Goal: Task Accomplishment & Management: Manage account settings

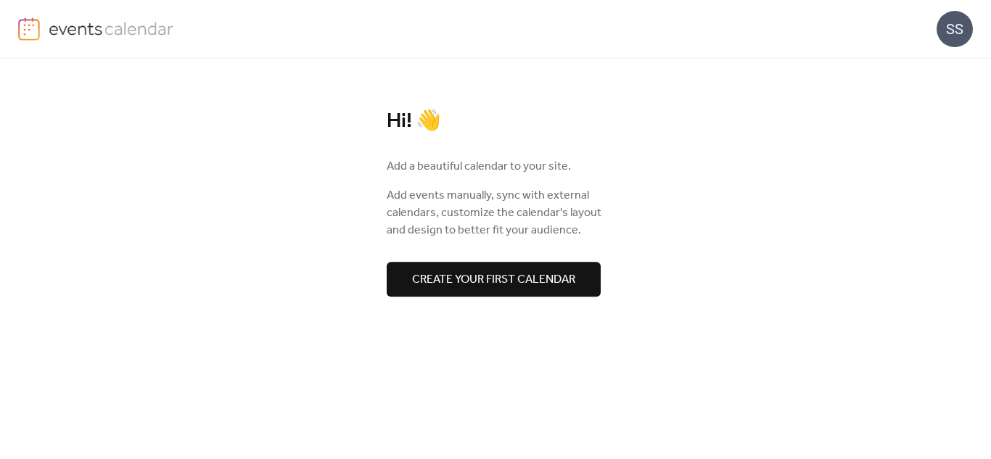
click at [453, 277] on span "Create your first calendar" at bounding box center [493, 279] width 163 height 17
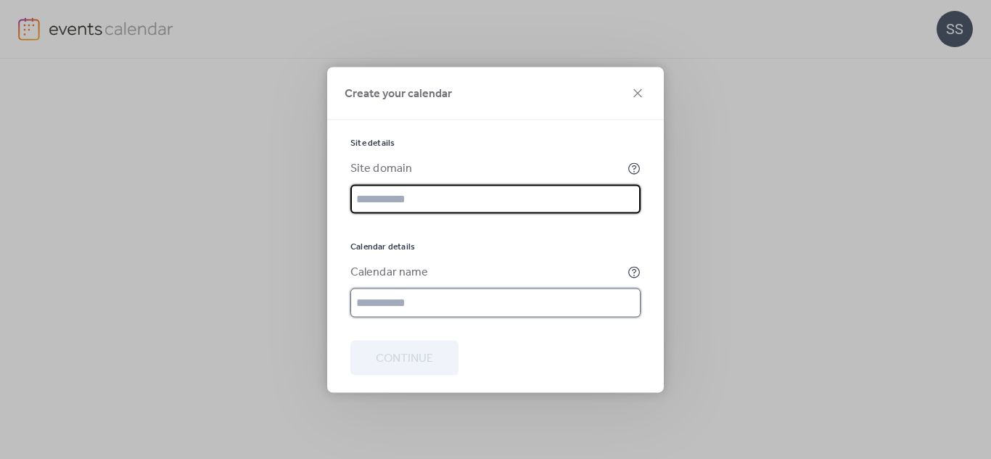
click at [381, 297] on input "text" at bounding box center [495, 302] width 290 height 29
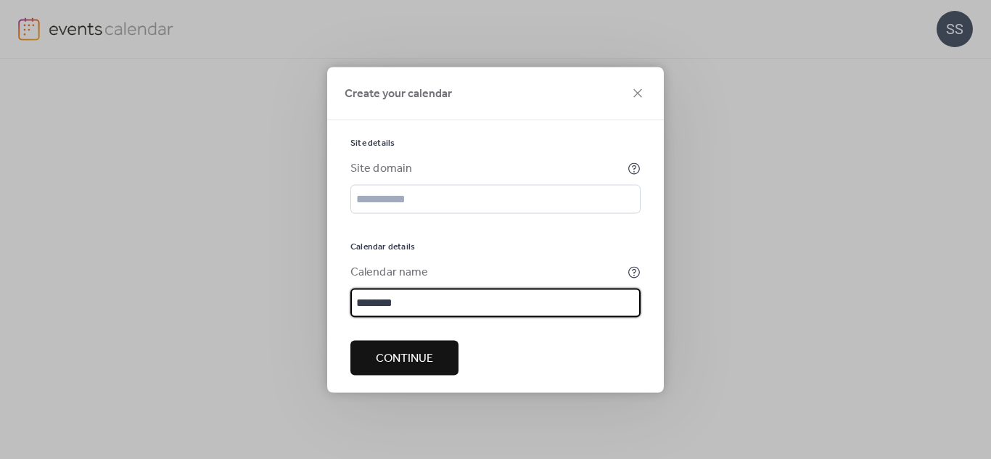
type input "********"
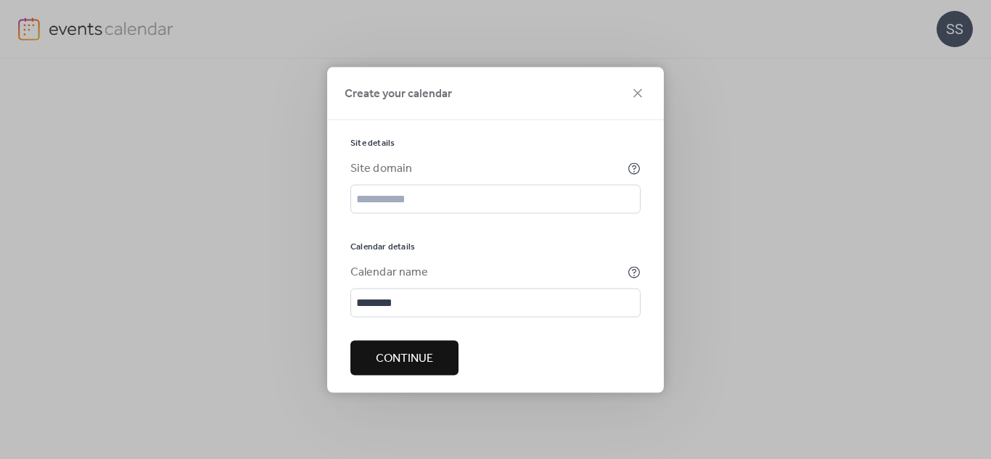
click at [383, 367] on span "Continue" at bounding box center [404, 358] width 57 height 17
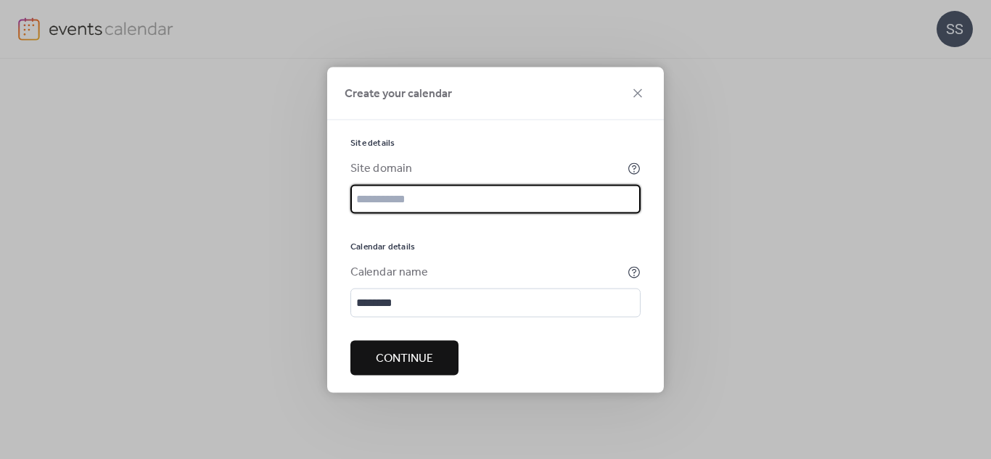
click at [372, 192] on input "text" at bounding box center [495, 198] width 290 height 29
type input "*"
type input "**********"
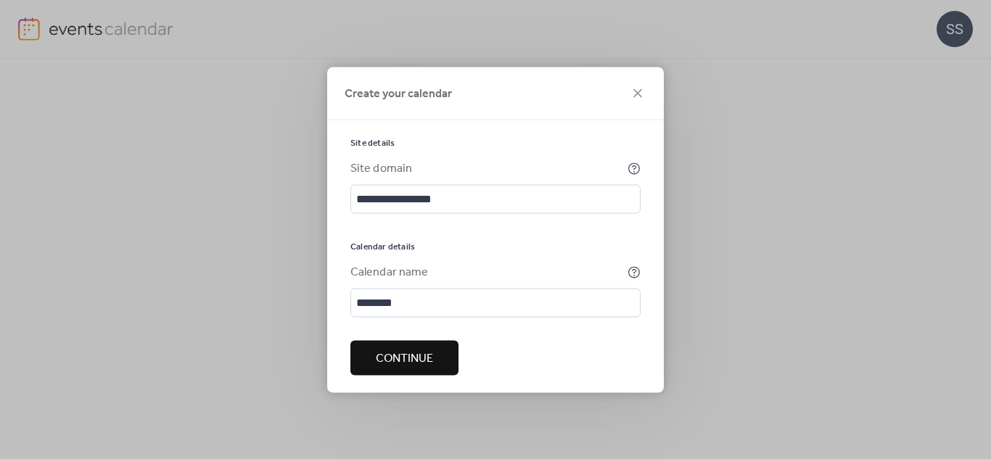
click at [405, 361] on span "Continue" at bounding box center [404, 358] width 57 height 17
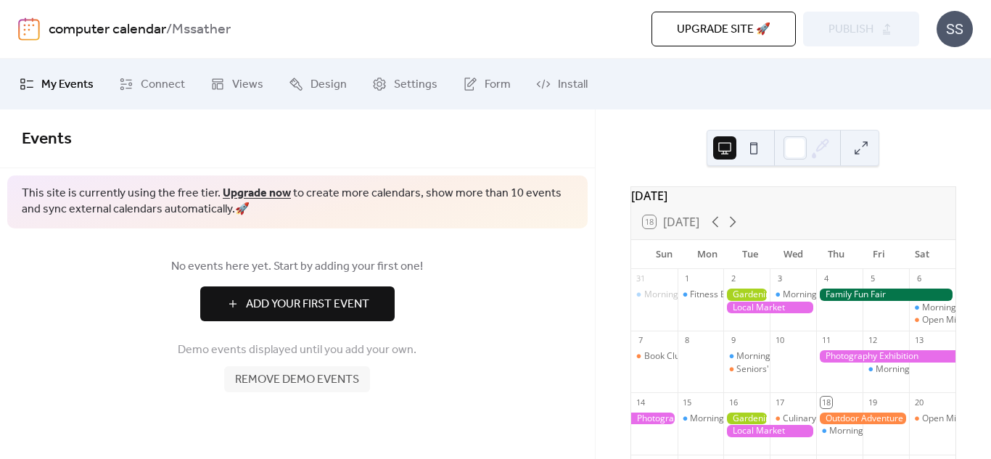
click at [314, 302] on span "Add Your First Event" at bounding box center [307, 304] width 123 height 17
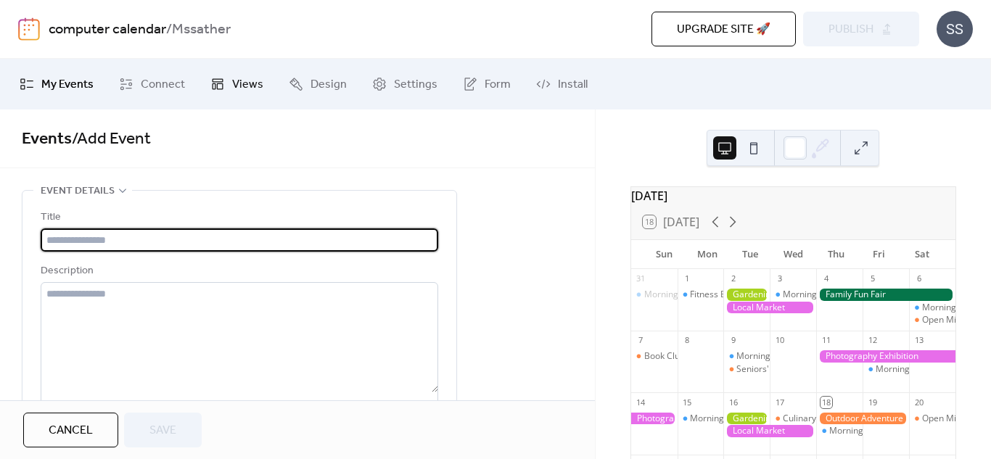
click at [223, 84] on link "Views" at bounding box center [236, 84] width 75 height 39
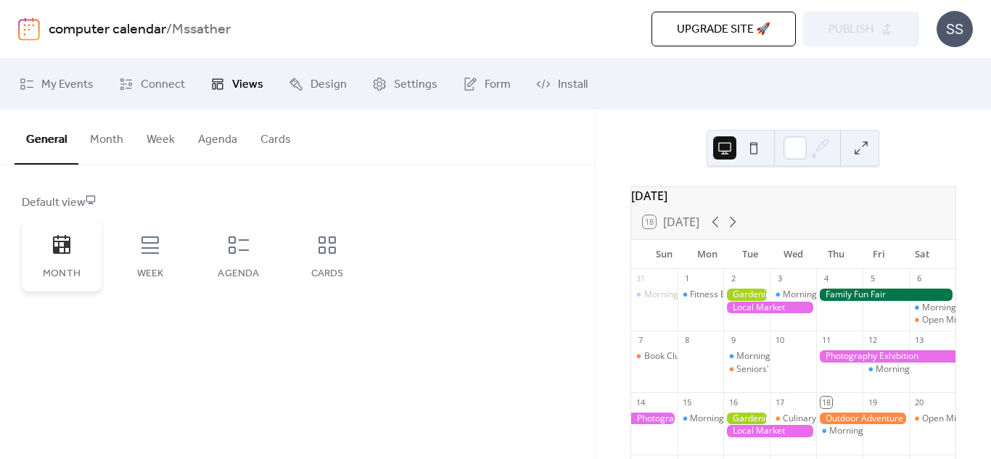
click at [62, 261] on div "Month" at bounding box center [62, 255] width 80 height 73
click at [469, 81] on icon at bounding box center [471, 82] width 9 height 9
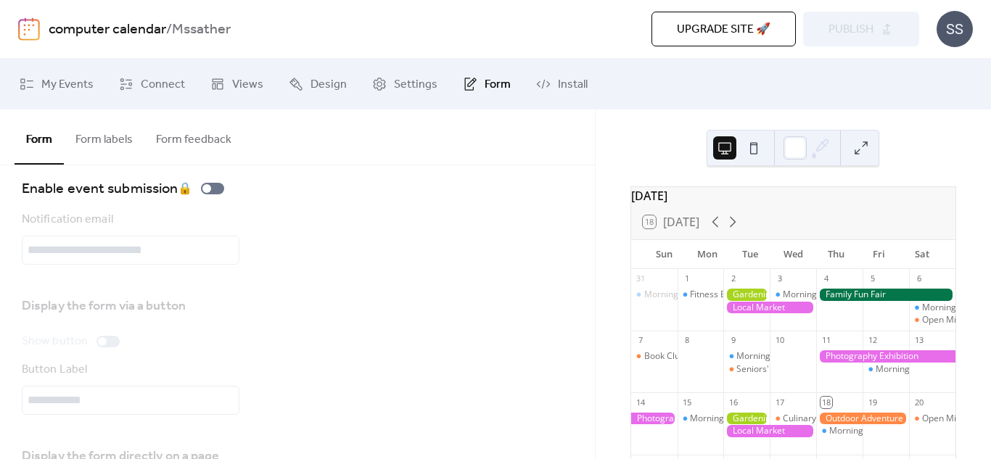
scroll to position [18, 0]
click at [85, 140] on button "Form labels" at bounding box center [104, 137] width 81 height 54
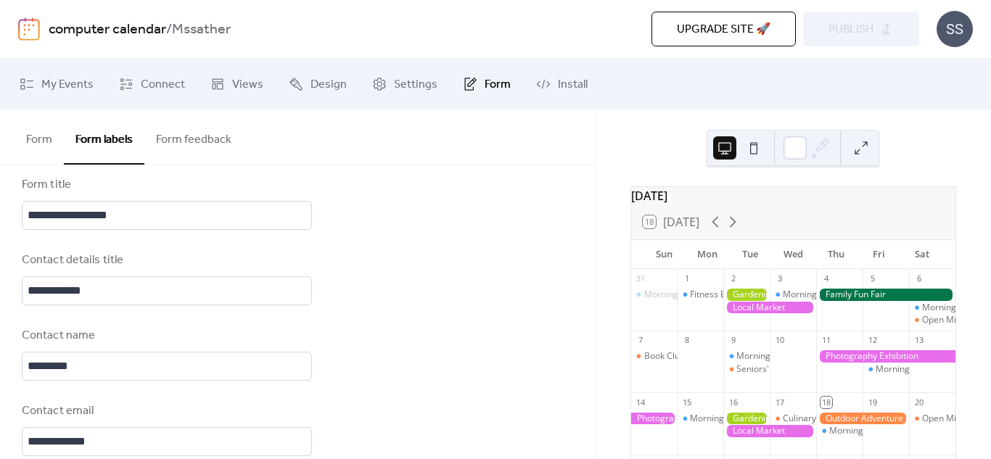
click at [176, 143] on button "Form feedback" at bounding box center [193, 137] width 99 height 54
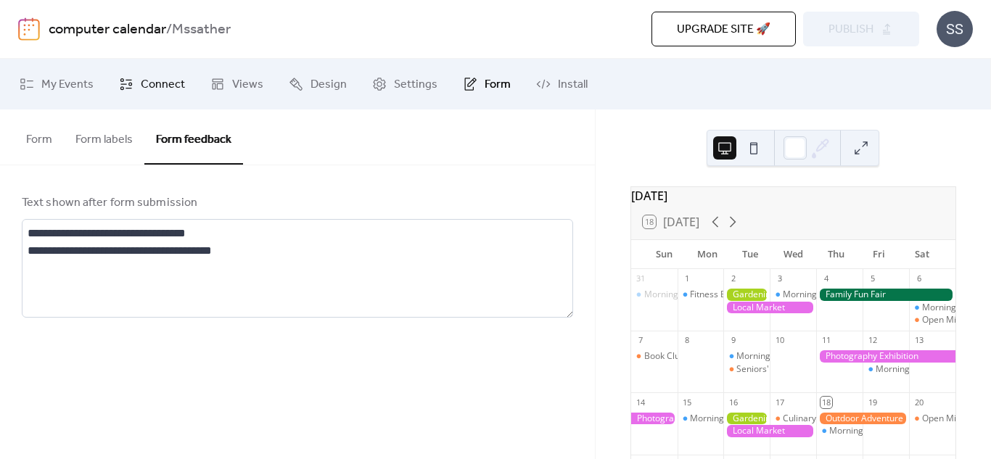
click at [155, 78] on span "Connect" at bounding box center [163, 84] width 44 height 17
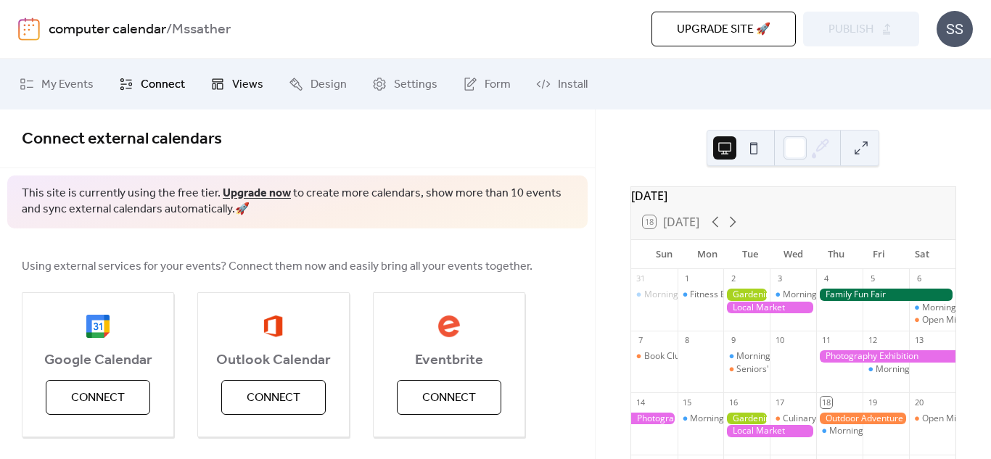
click at [248, 88] on span "Views" at bounding box center [247, 84] width 31 height 17
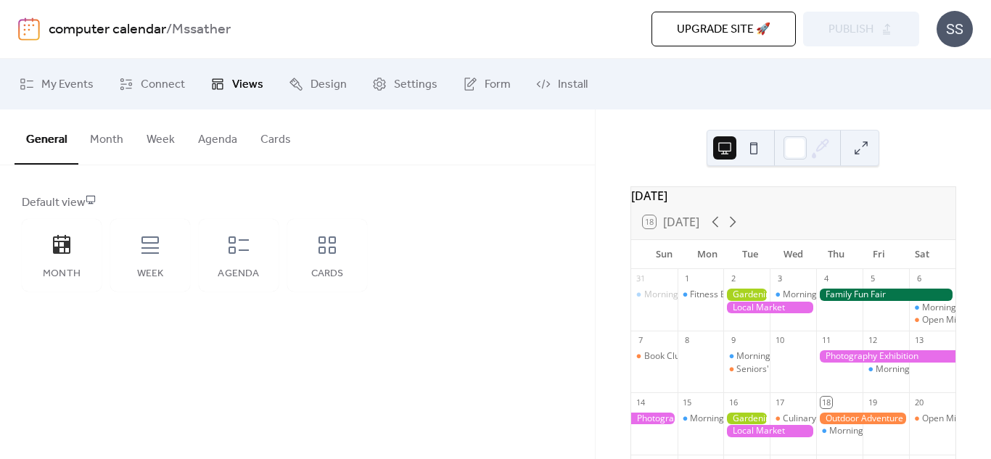
click at [751, 144] on button at bounding box center [753, 147] width 23 height 23
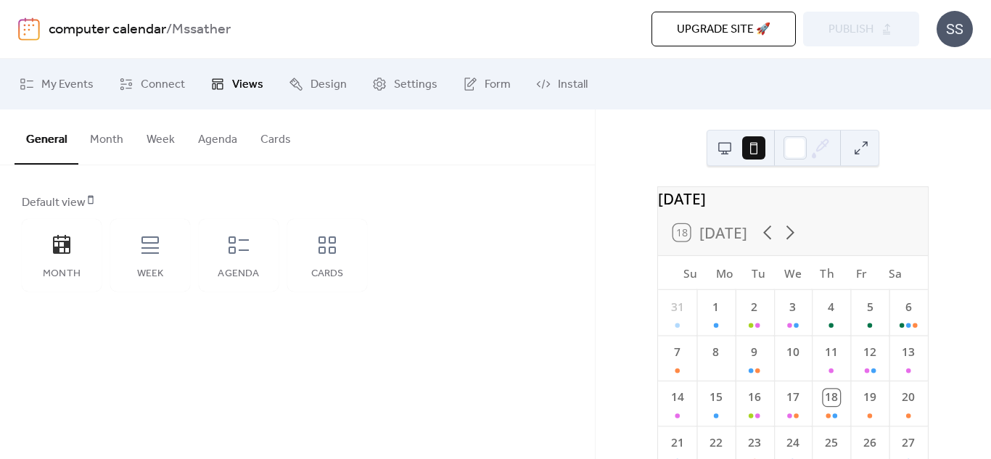
click at [720, 144] on button at bounding box center [724, 147] width 23 height 23
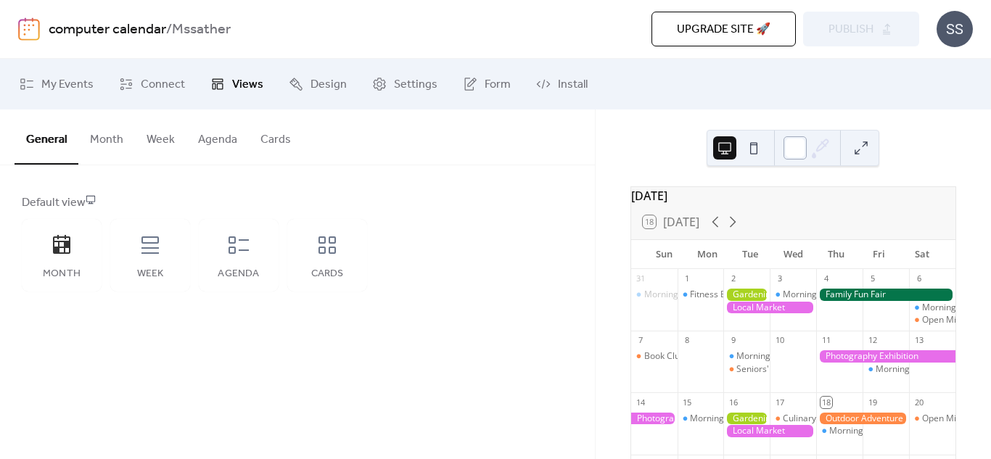
click at [795, 152] on div at bounding box center [794, 147] width 23 height 23
click at [614, 119] on div "[DATE] 18 [DATE] Sun Mon Tue Wed Thu Fri Sat 31 Morning Yoga Bliss 1 Fitness Bo…" at bounding box center [793, 285] width 395 height 350
click at [96, 144] on button "Month" at bounding box center [106, 137] width 57 height 54
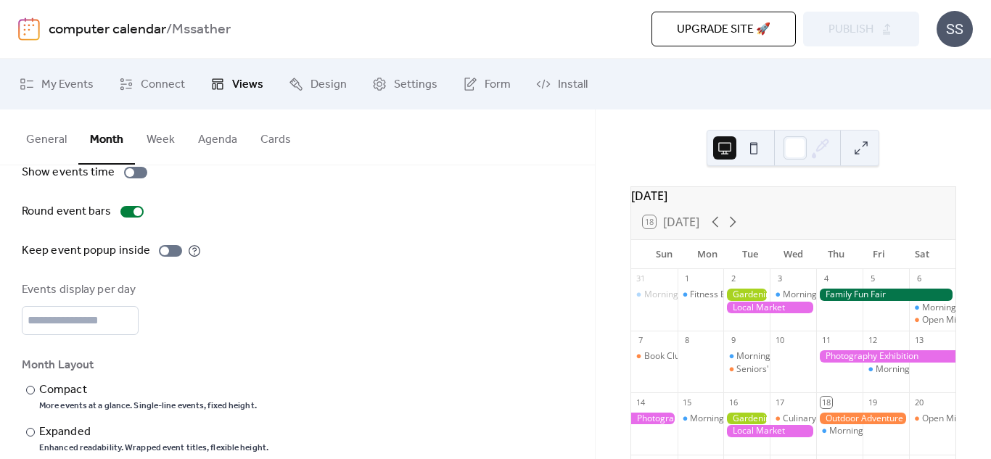
scroll to position [149, 0]
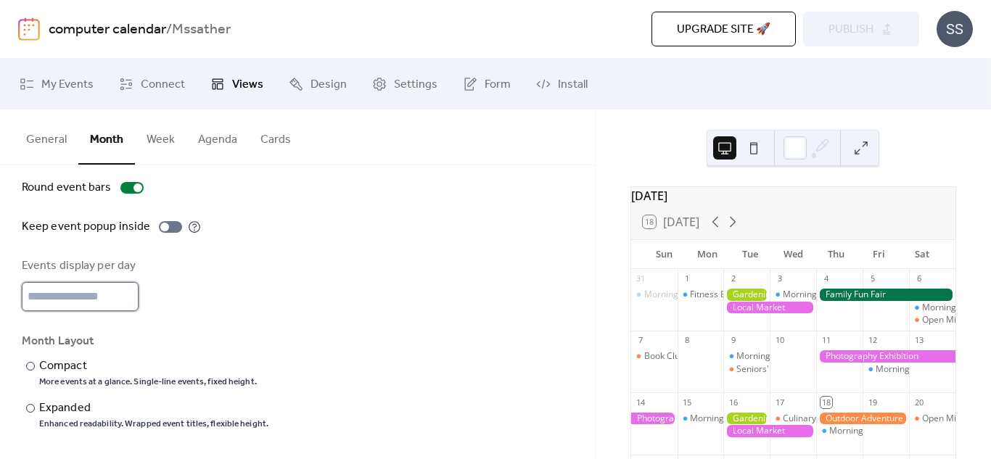
click at [34, 289] on input "*" at bounding box center [80, 296] width 117 height 29
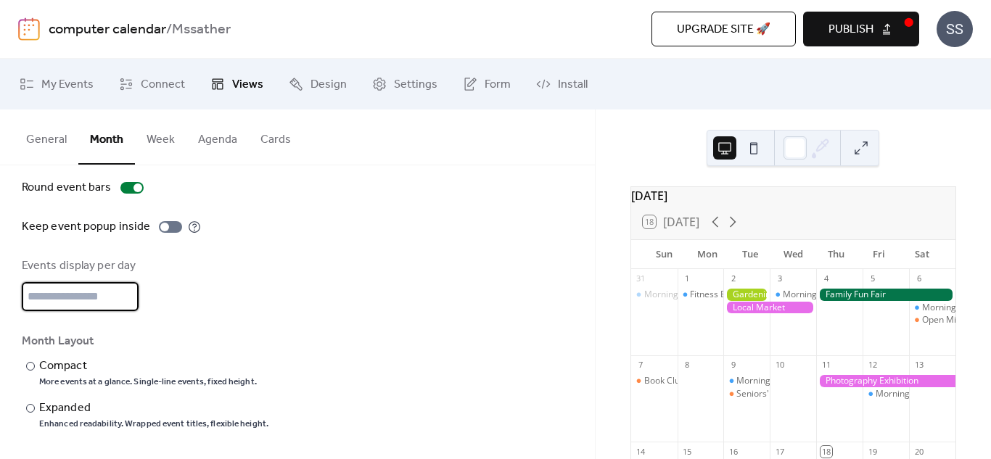
type input "*"
click at [250, 326] on div "Show weekends Show events time Round event bars Keep event popup inside Events …" at bounding box center [297, 265] width 551 height 329
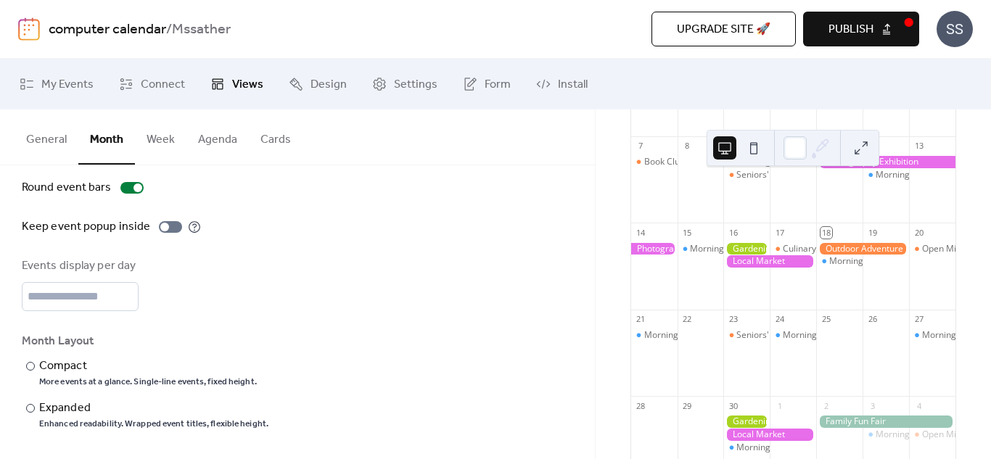
scroll to position [0, 0]
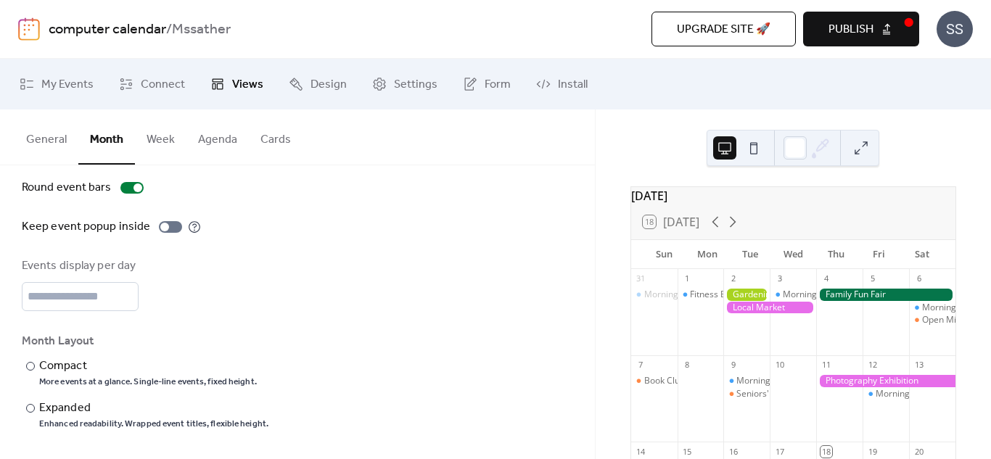
click at [664, 203] on div "[DATE]" at bounding box center [793, 195] width 324 height 17
click at [731, 229] on icon at bounding box center [732, 221] width 17 height 17
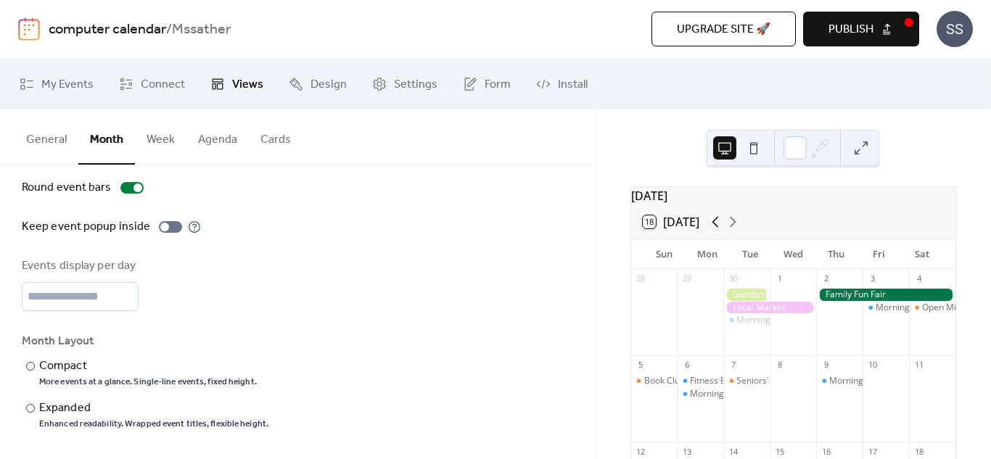
click at [710, 229] on icon at bounding box center [715, 221] width 17 height 17
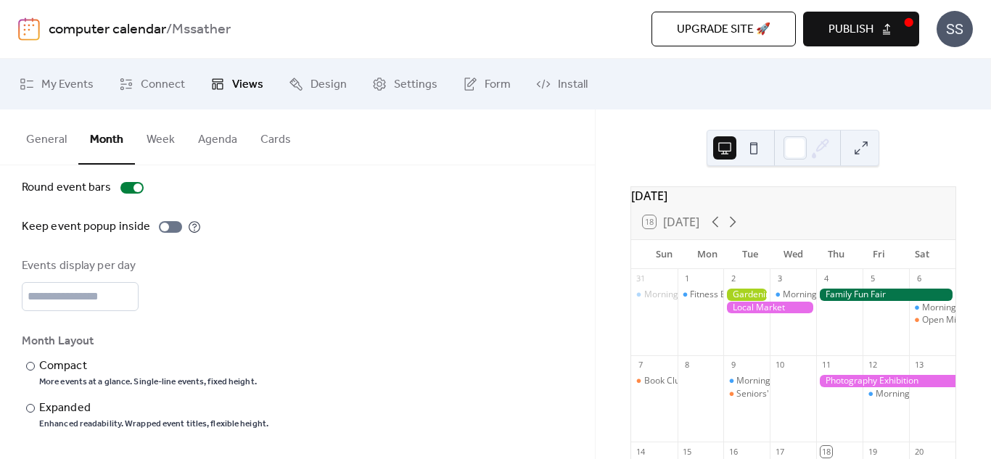
click at [746, 314] on div at bounding box center [769, 308] width 93 height 12
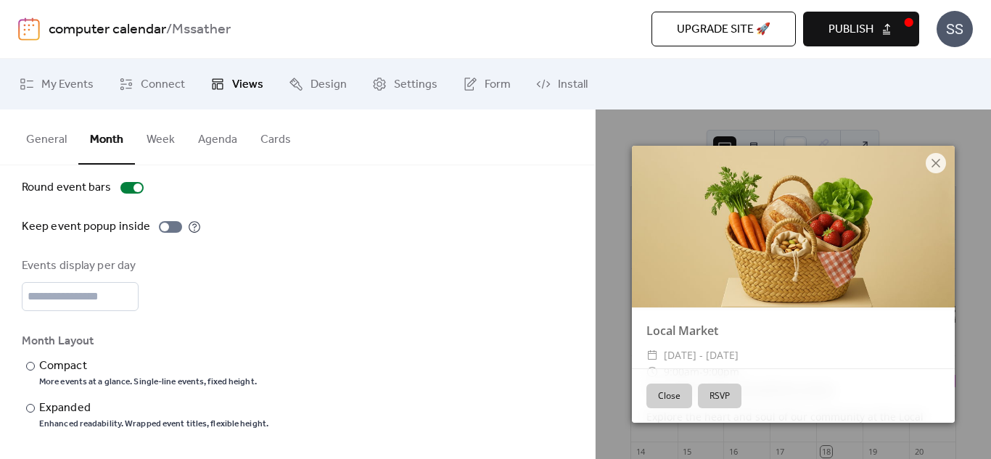
click at [650, 405] on button "Close" at bounding box center [669, 396] width 46 height 25
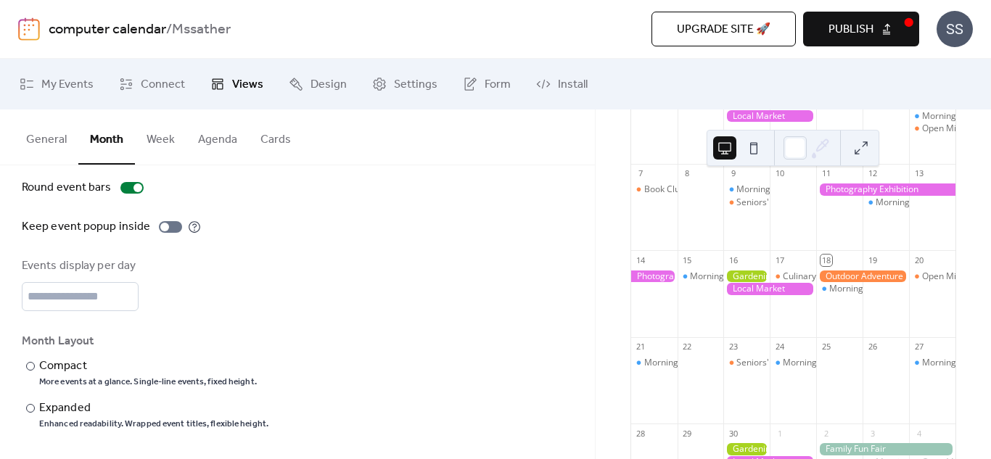
scroll to position [171, 0]
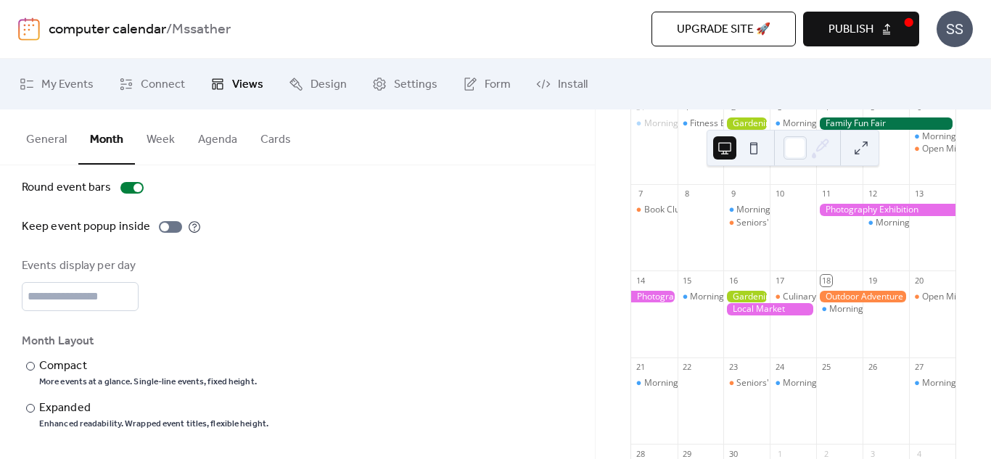
click at [750, 316] on div at bounding box center [769, 309] width 93 height 12
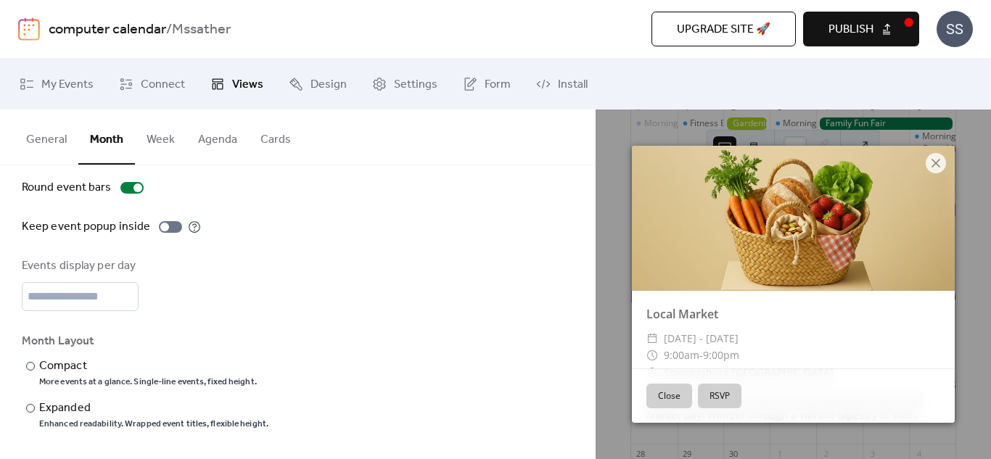
scroll to position [0, 0]
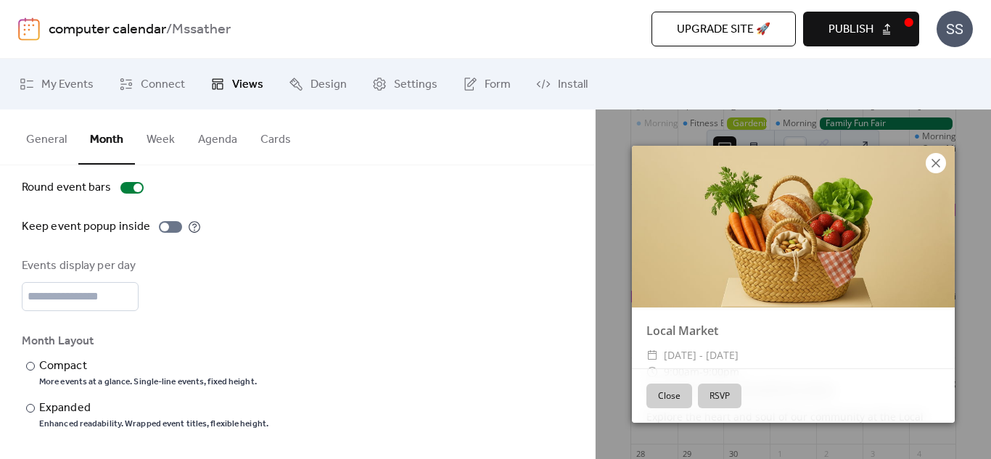
click at [942, 162] on icon at bounding box center [935, 163] width 17 height 17
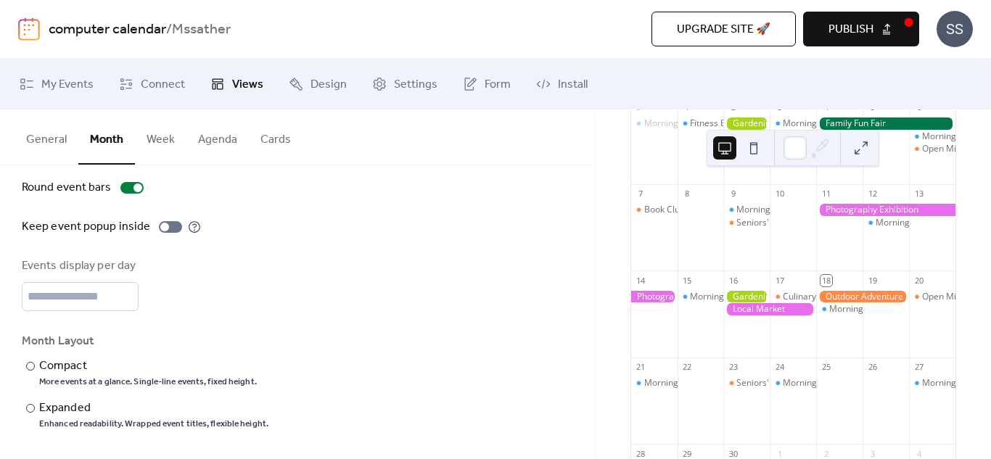
click at [478, 250] on div "Show weekends Show events time Round event bars Keep event popup inside Events …" at bounding box center [297, 265] width 551 height 329
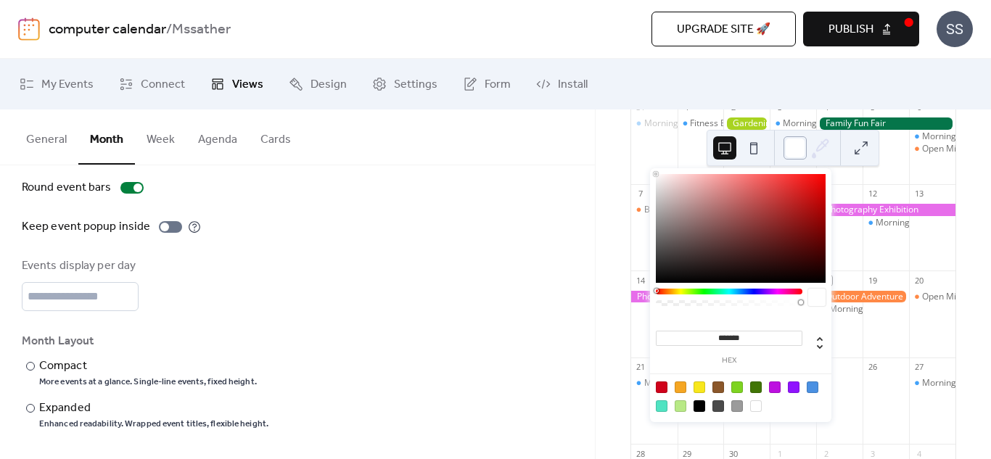
click at [791, 147] on div at bounding box center [794, 147] width 23 height 23
click at [681, 267] on div at bounding box center [741, 228] width 170 height 109
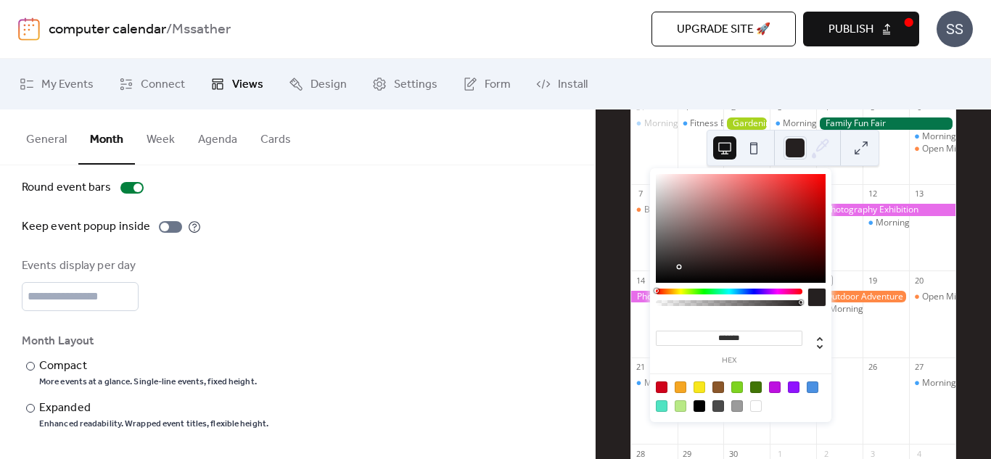
type input "*******"
click at [712, 268] on div at bounding box center [741, 228] width 170 height 109
click at [548, 256] on div "Show weekends Show events time Round event bars Keep event popup inside Events …" at bounding box center [297, 265] width 551 height 329
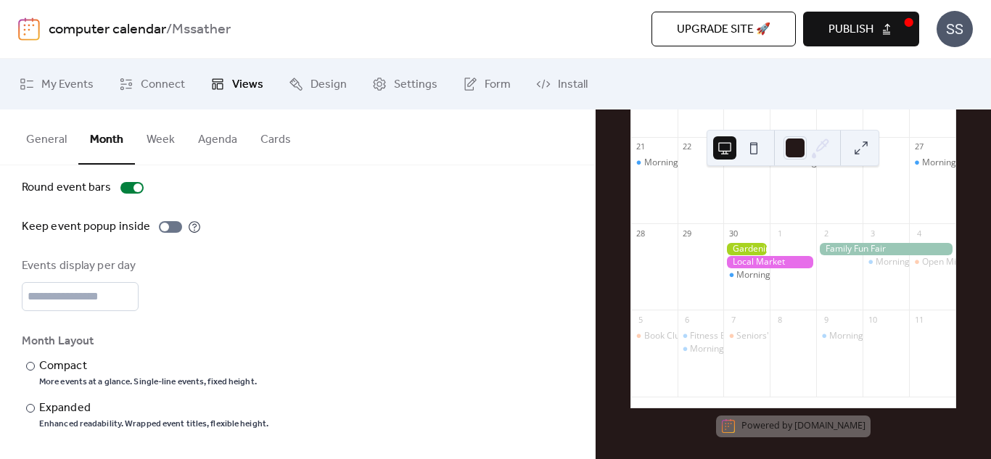
scroll to position [405, 0]
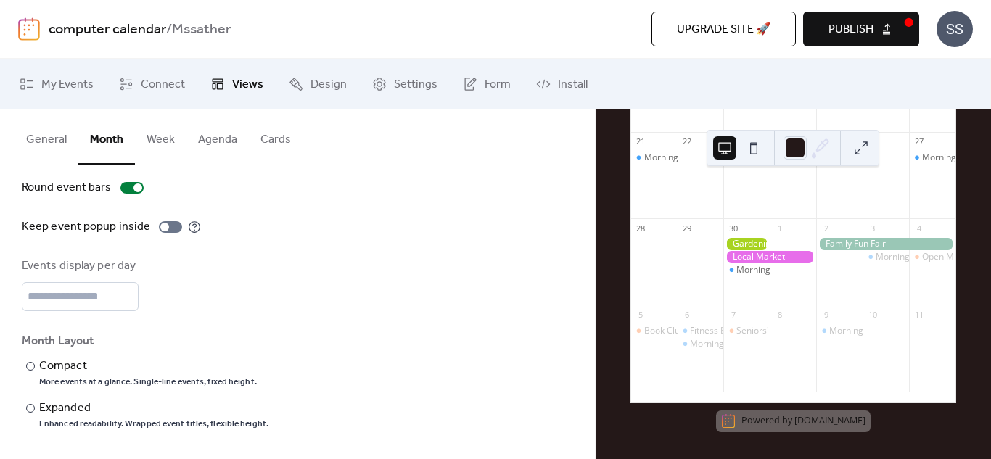
click at [0, 394] on div "Disabled 🔒 Enabled 🔒 Show weekends Show events time Round event bars Keep event…" at bounding box center [297, 238] width 595 height 442
click at [215, 136] on button "Agenda" at bounding box center [217, 137] width 62 height 54
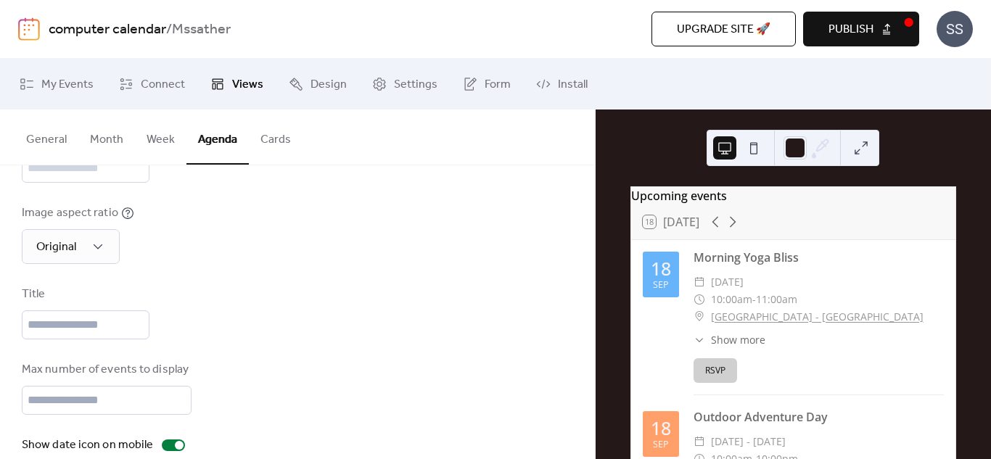
click at [270, 138] on button "Cards" at bounding box center [276, 137] width 54 height 54
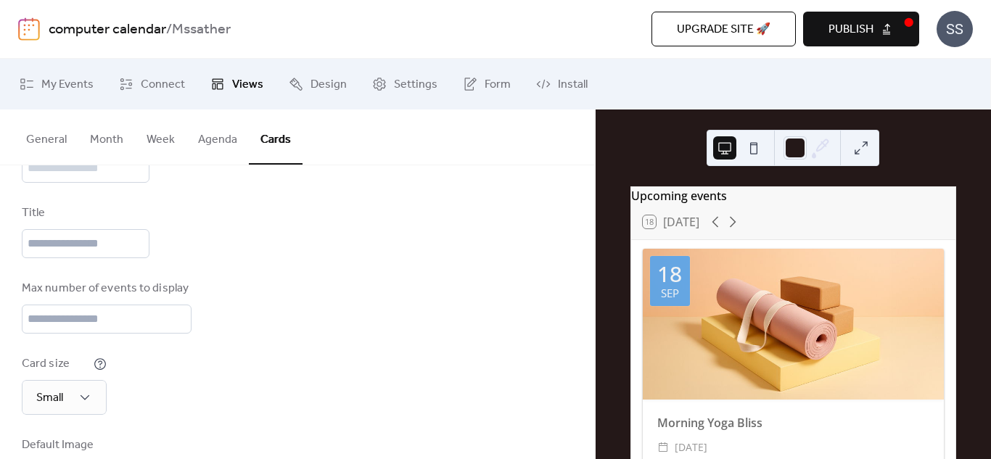
click at [232, 83] on span "Views" at bounding box center [247, 84] width 31 height 17
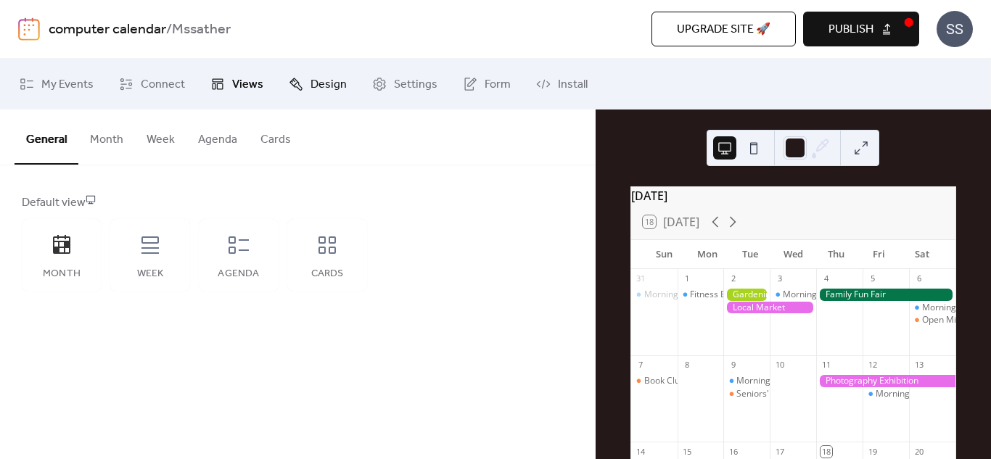
click at [310, 81] on span "Design" at bounding box center [328, 84] width 36 height 17
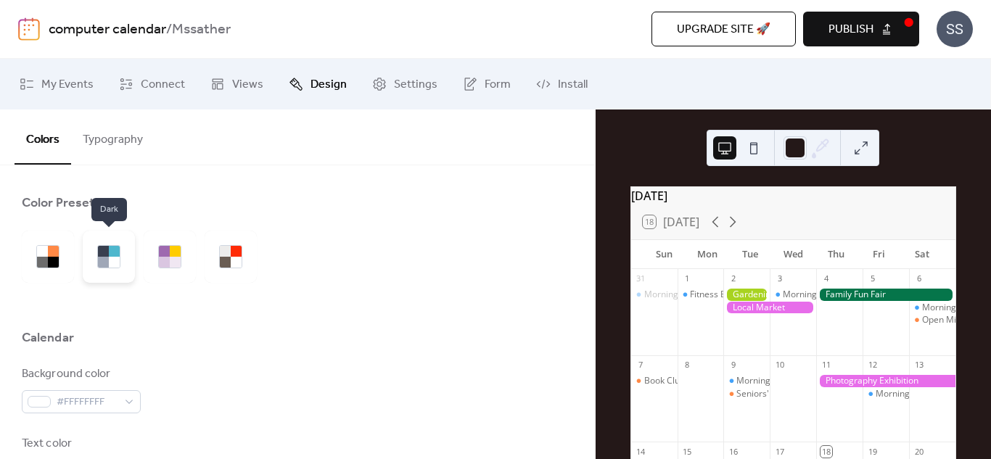
click at [110, 257] on div at bounding box center [114, 262] width 11 height 11
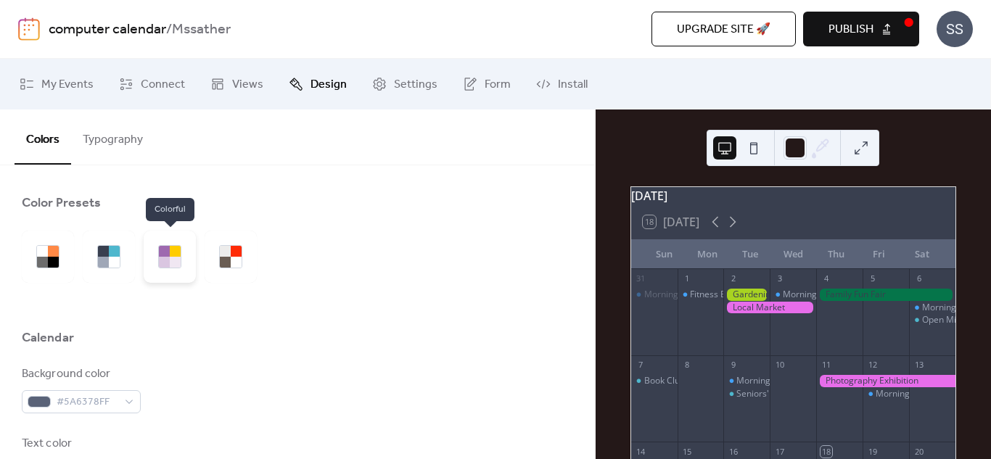
click at [172, 260] on div at bounding box center [175, 262] width 11 height 11
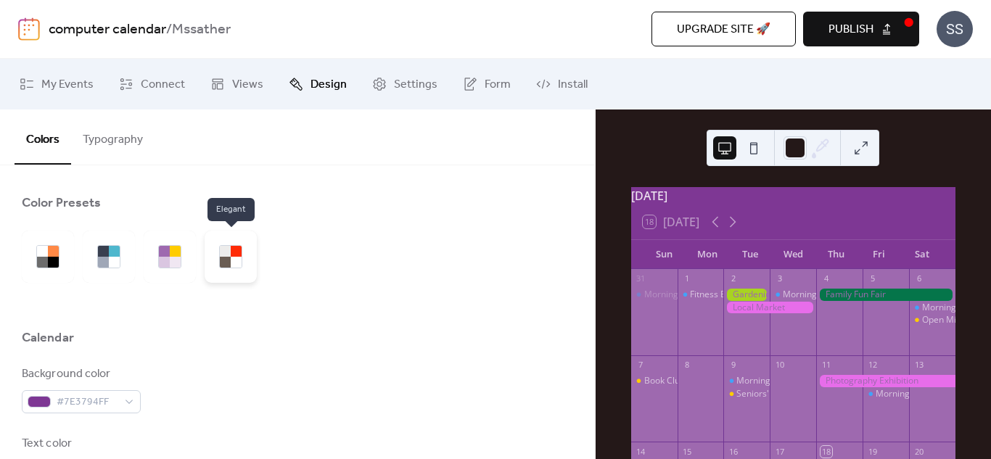
click at [236, 264] on div at bounding box center [236, 262] width 11 height 11
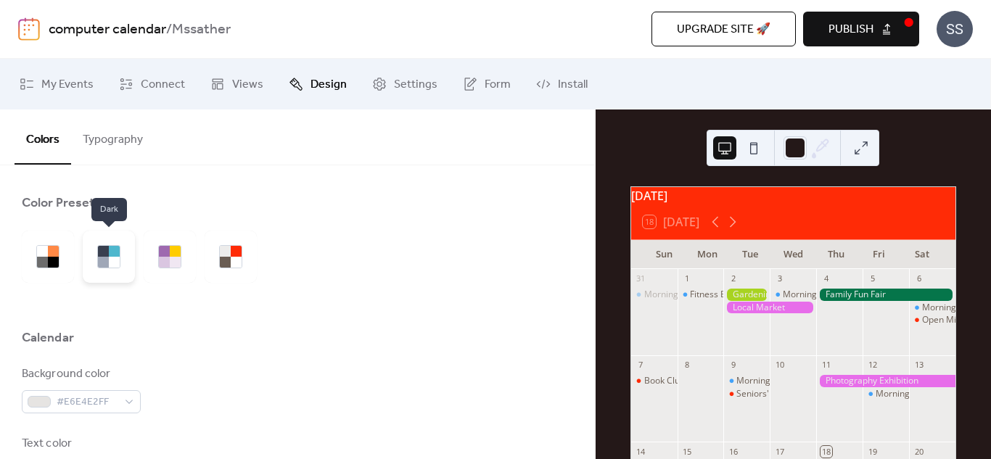
click at [104, 259] on div at bounding box center [103, 262] width 11 height 11
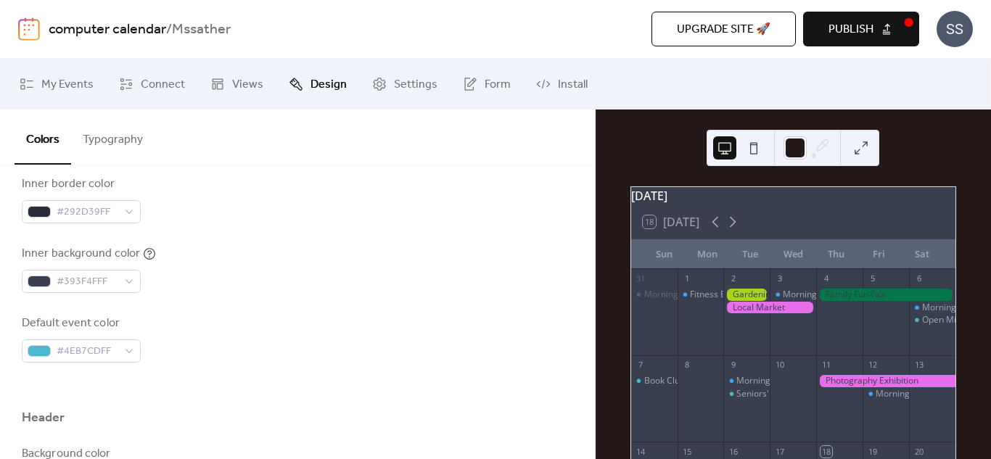
scroll to position [395, 0]
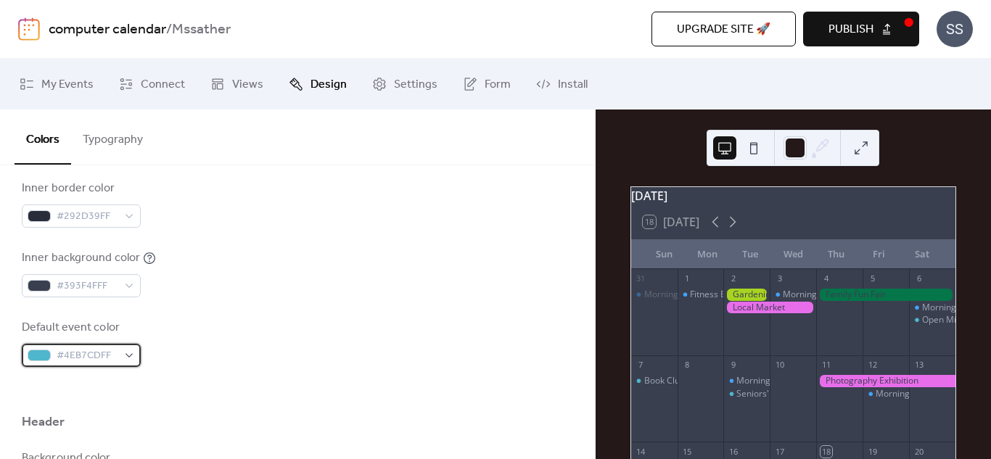
click at [85, 353] on span "#4EB7CDFF" at bounding box center [87, 355] width 61 height 17
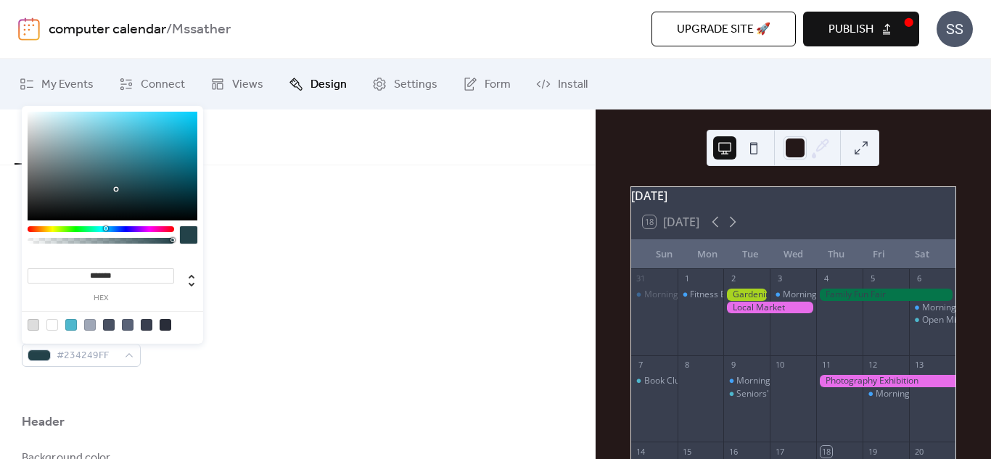
click at [116, 189] on div at bounding box center [113, 166] width 170 height 109
click at [39, 226] on div "******* hex" at bounding box center [112, 225] width 181 height 238
click at [131, 327] on div at bounding box center [128, 325] width 12 height 12
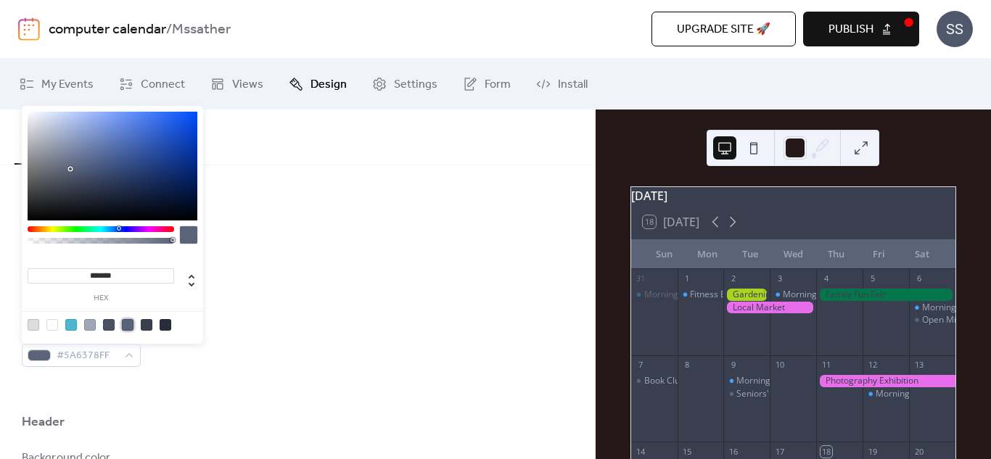
click at [72, 324] on div at bounding box center [71, 325] width 12 height 12
type input "*******"
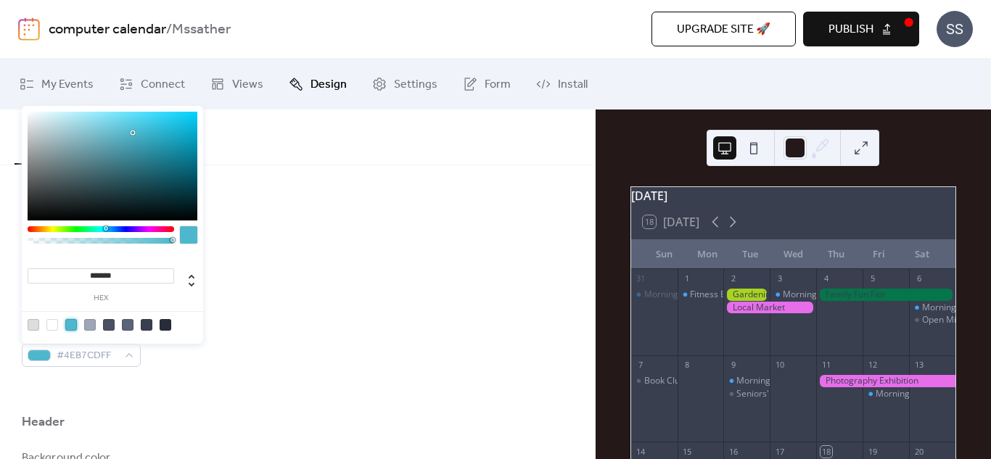
click at [181, 384] on div at bounding box center [297, 390] width 551 height 46
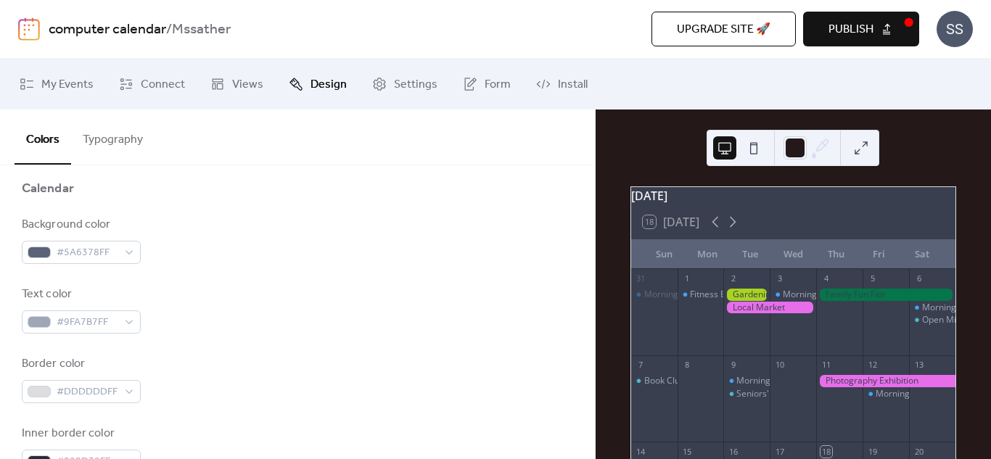
scroll to position [149, 0]
click at [70, 392] on span "#DDDDDDFF" at bounding box center [87, 392] width 61 height 17
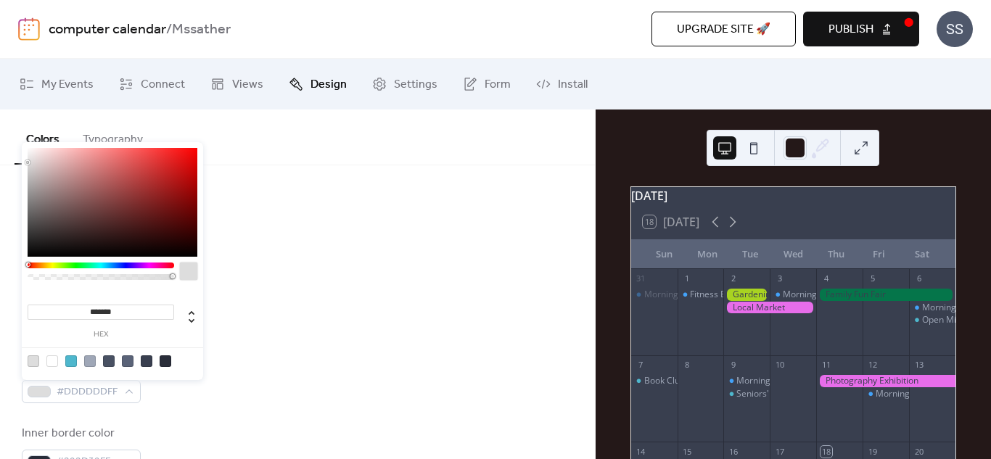
type input "***"
type input "*"
drag, startPoint x: 173, startPoint y: 277, endPoint x: 187, endPoint y: 276, distance: 13.8
click at [187, 276] on div at bounding box center [113, 275] width 170 height 25
type input "***"
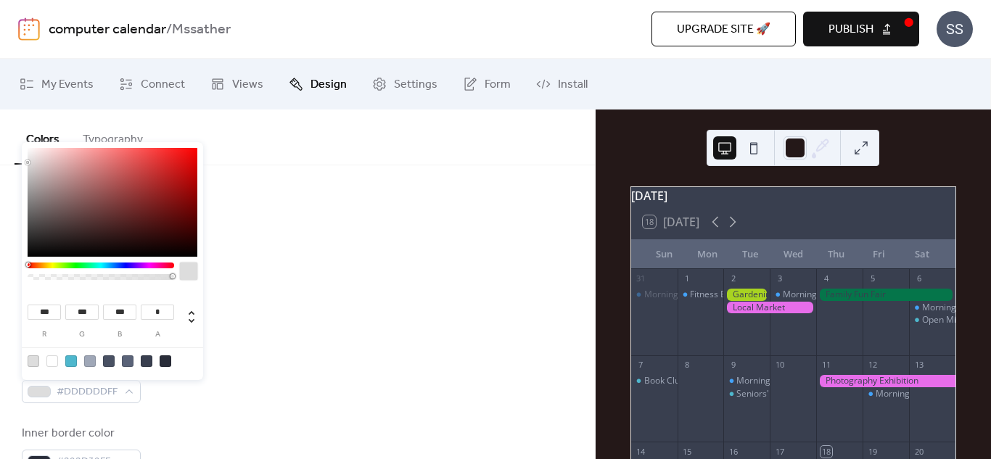
type input "***"
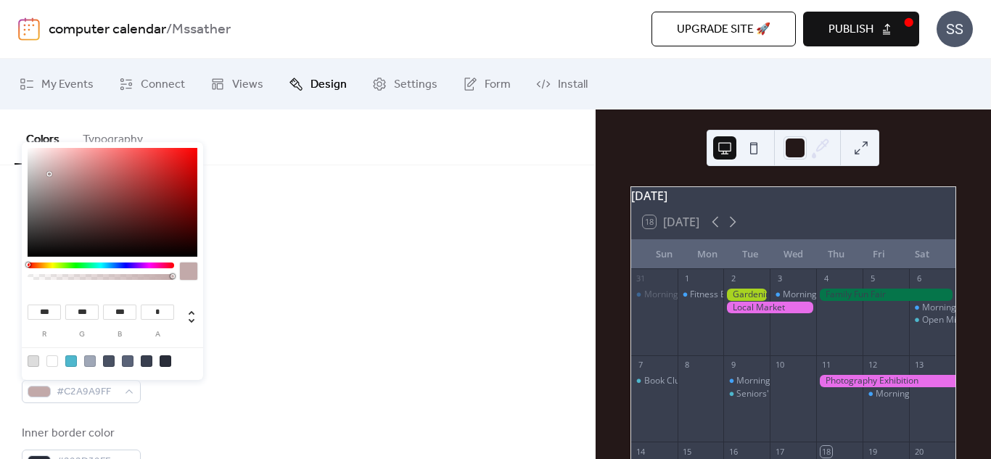
type input "***"
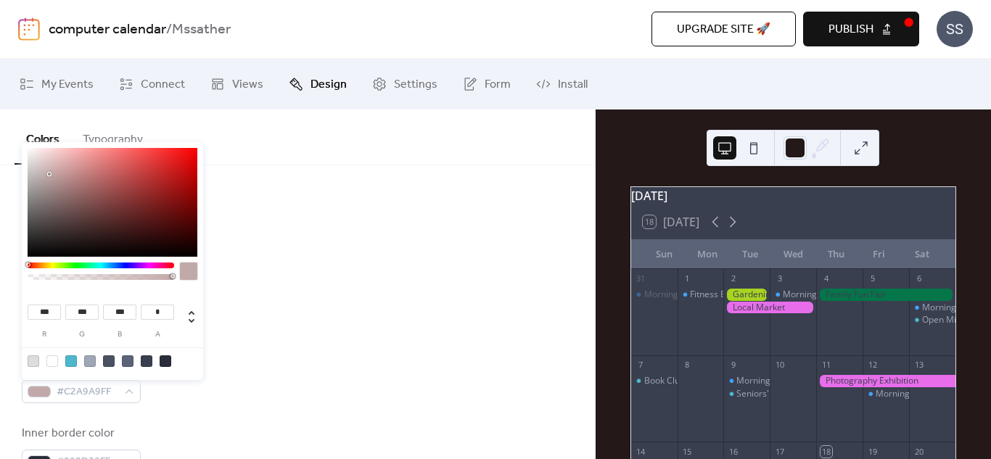
type input "***"
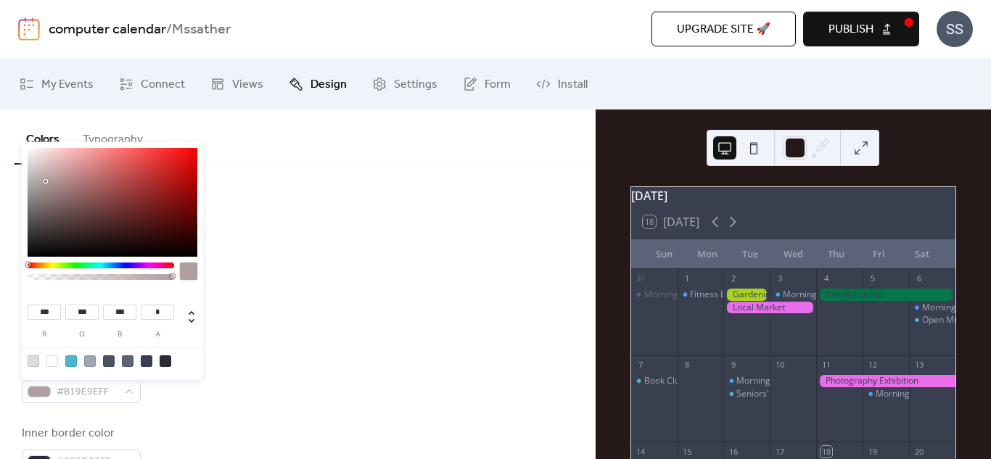
type input "***"
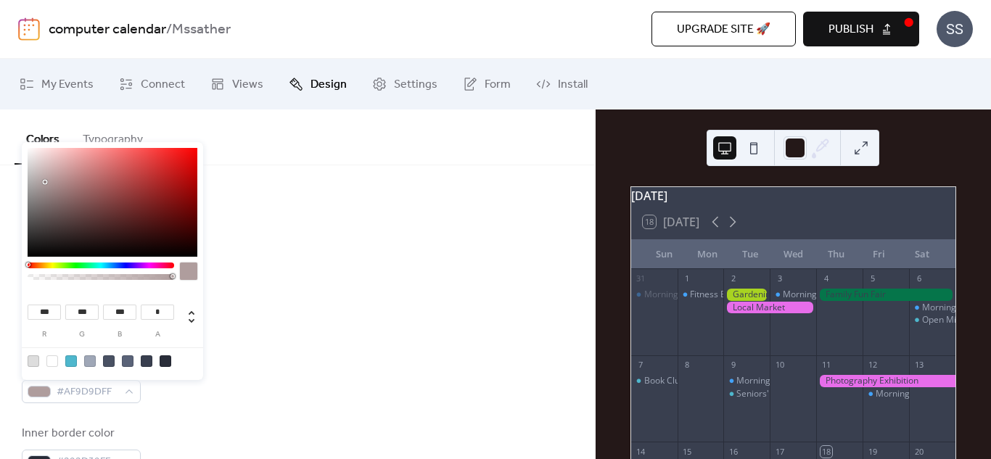
type input "***"
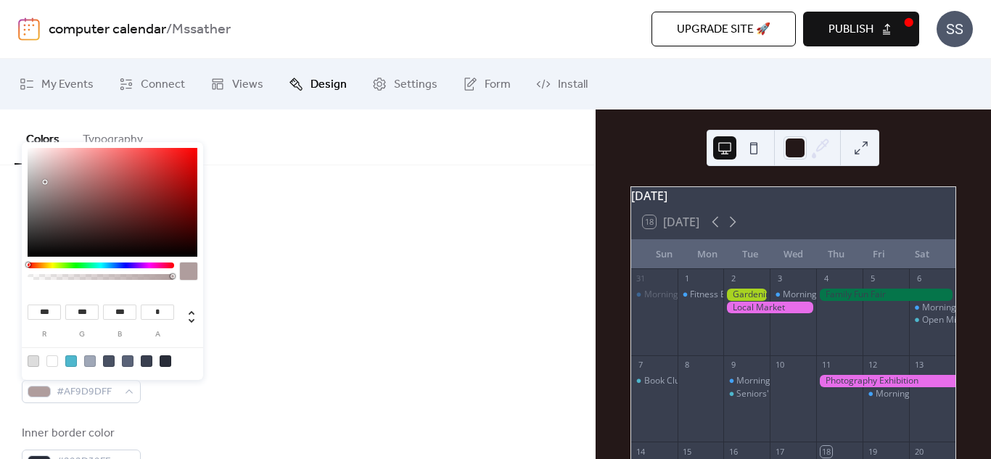
type input "***"
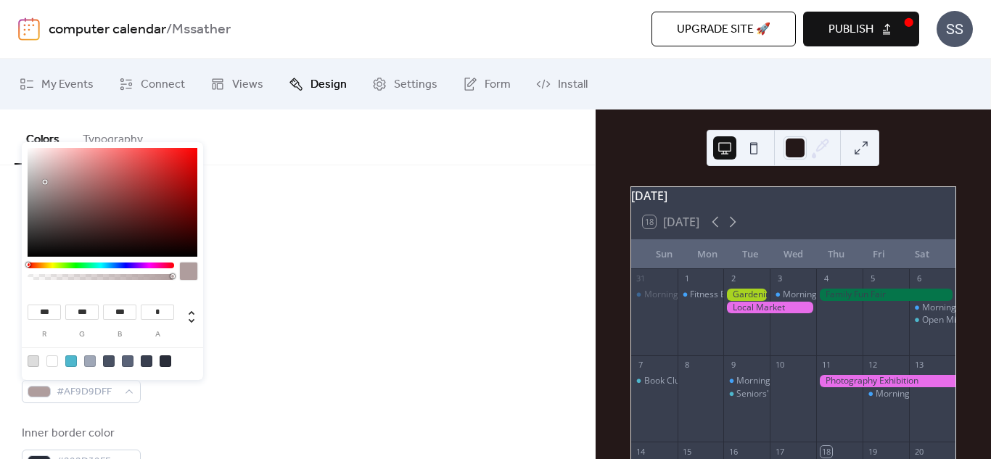
type input "***"
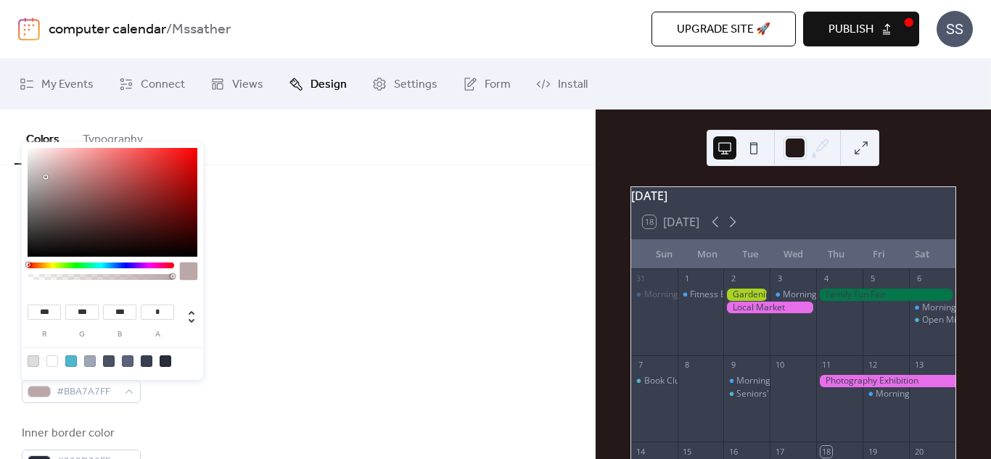
type input "***"
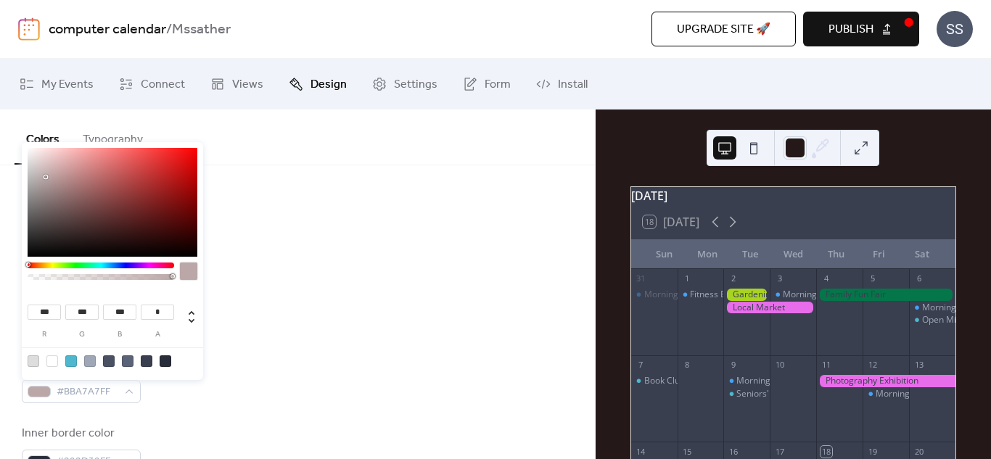
type input "***"
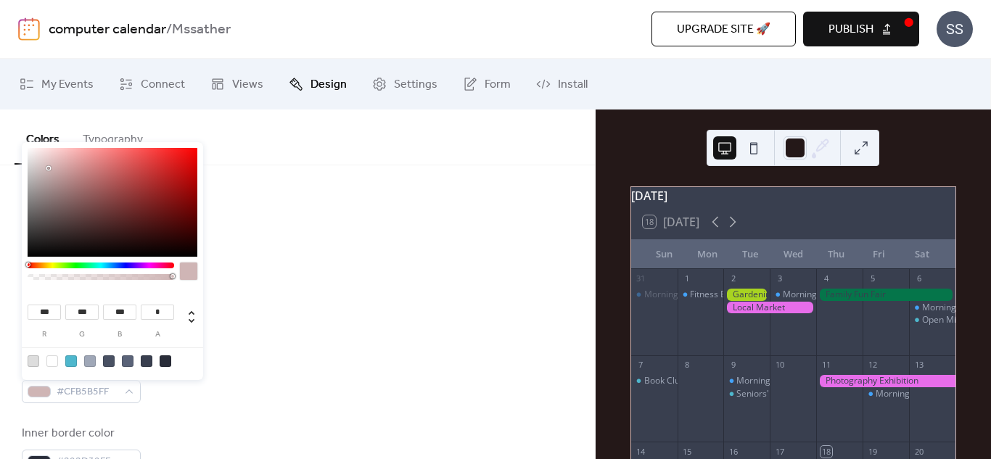
type input "***"
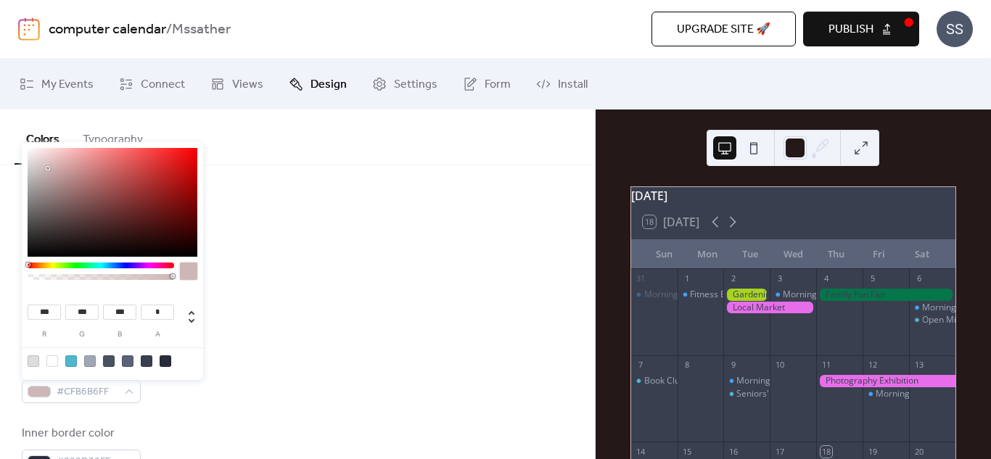
type input "***"
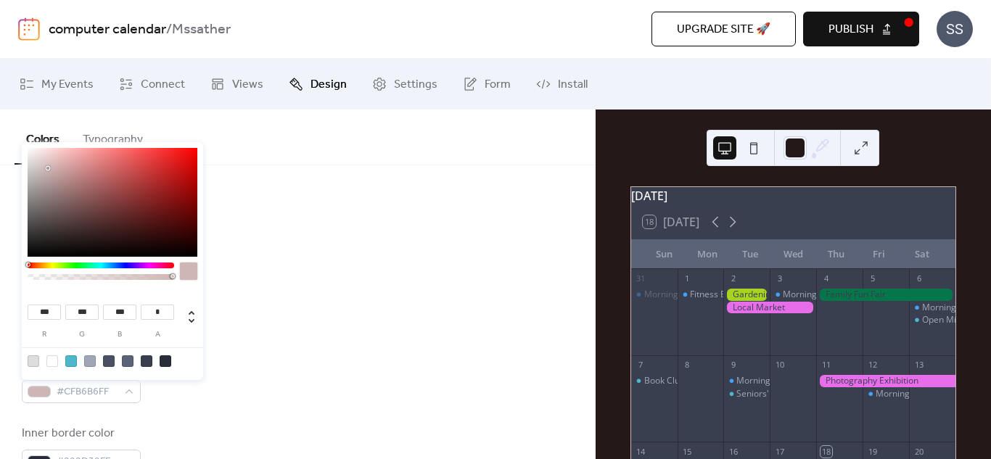
type input "***"
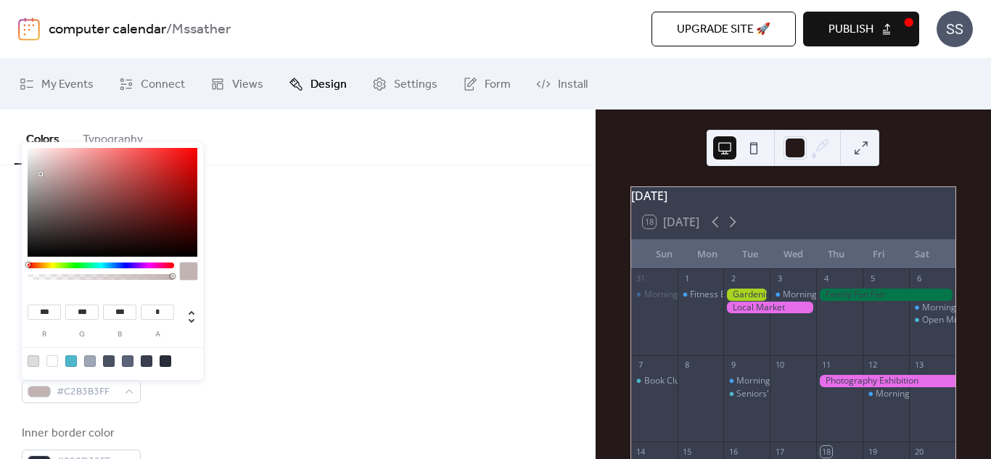
type input "***"
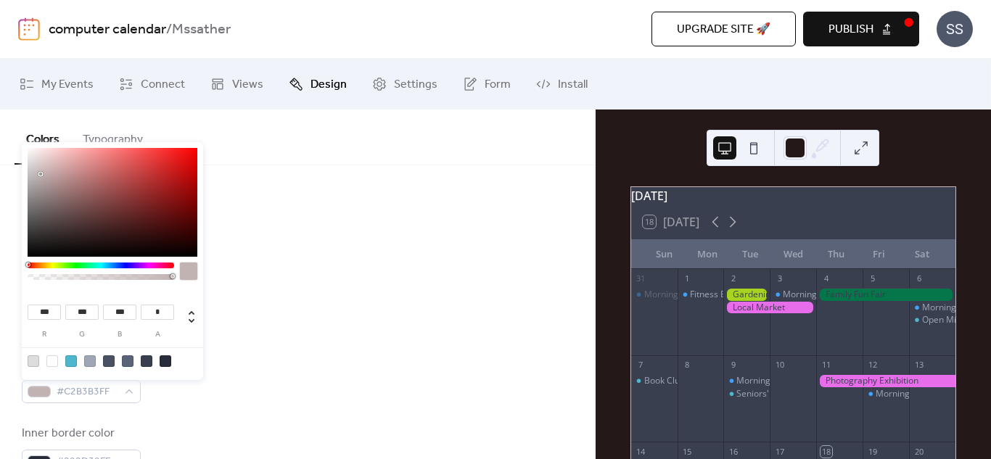
type input "***"
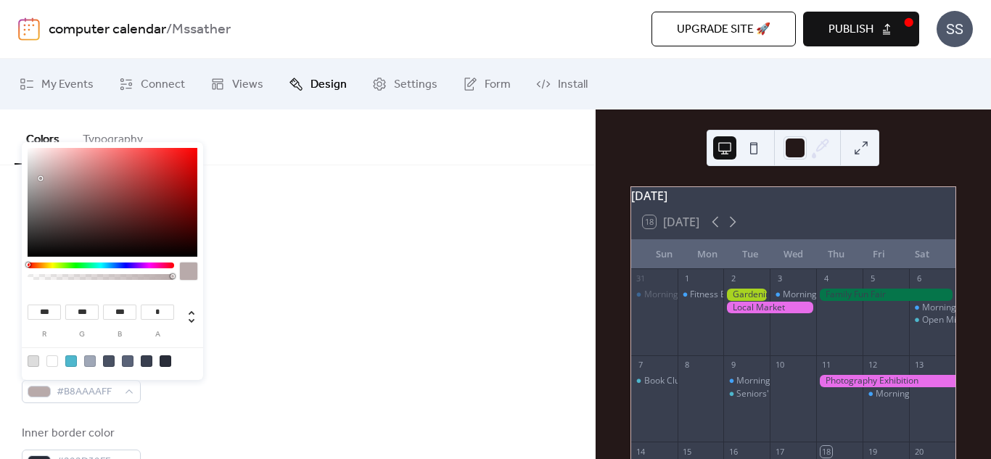
type input "***"
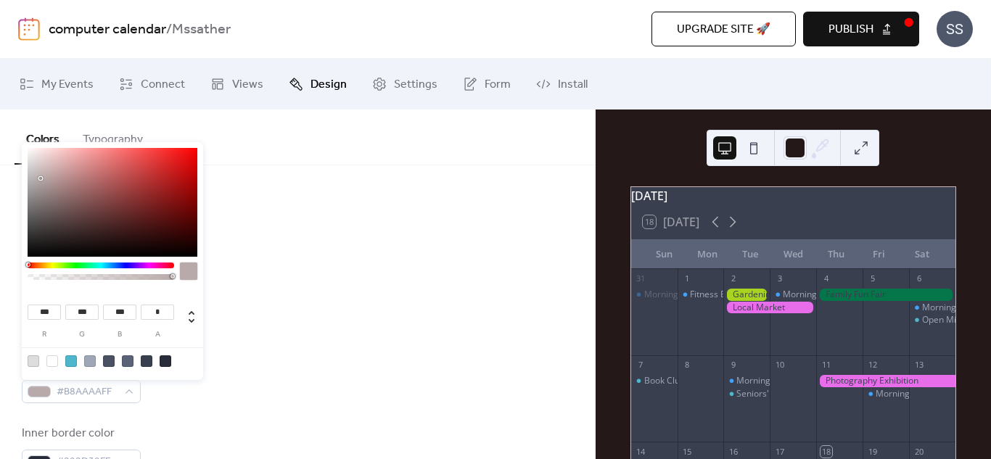
type input "***"
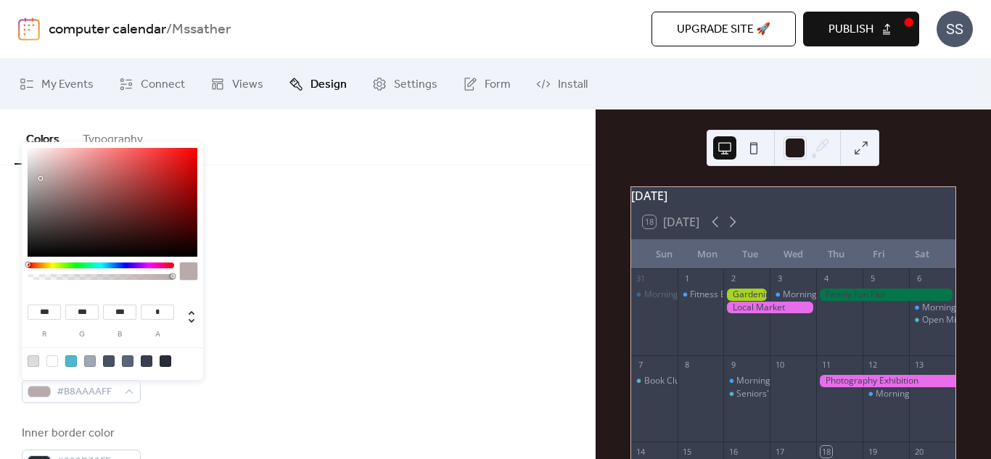
type input "***"
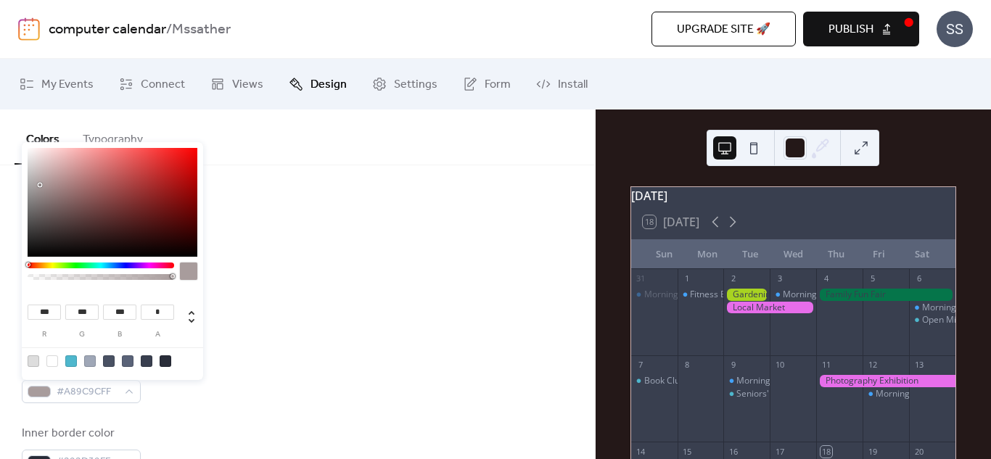
type input "***"
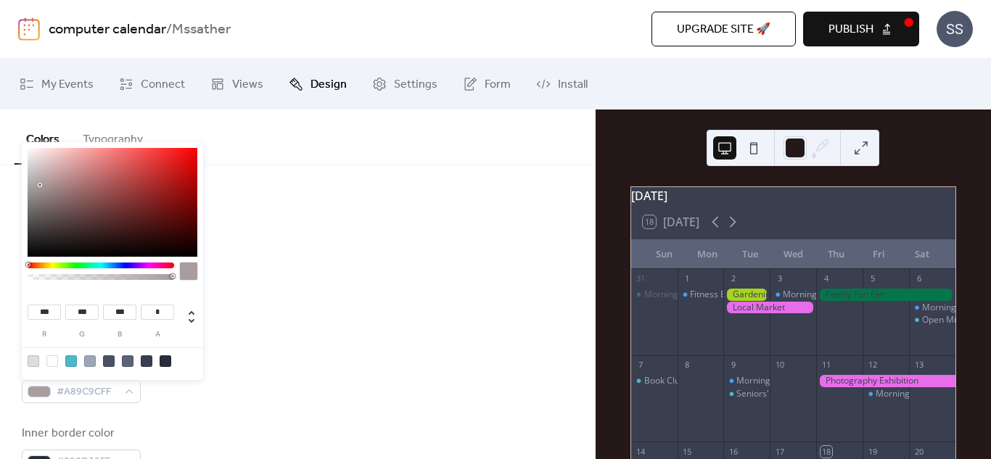
type input "***"
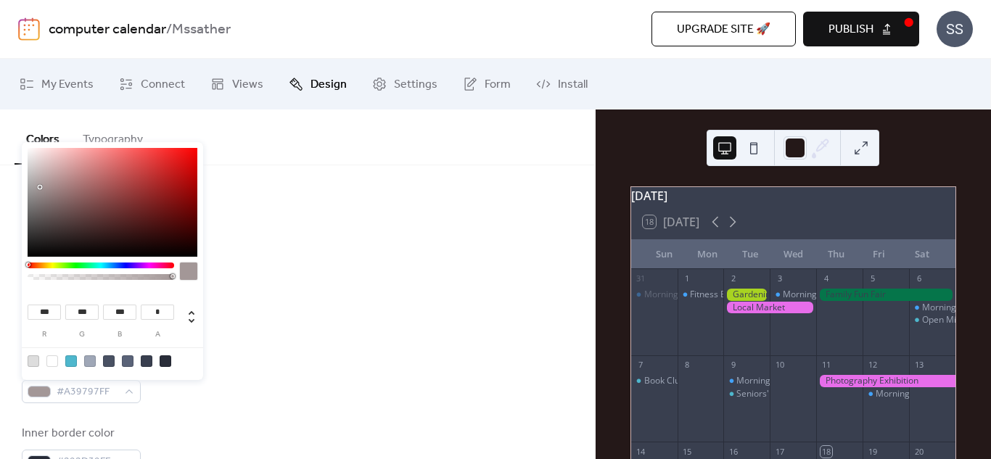
type input "***"
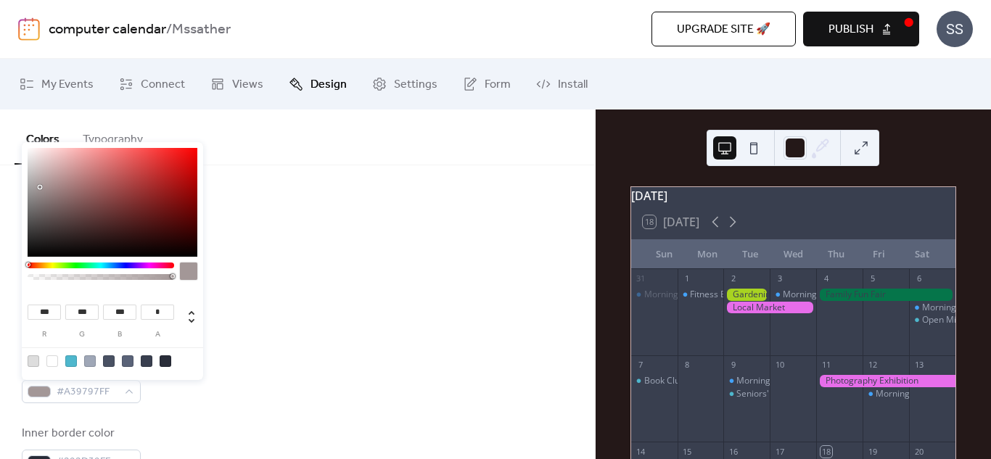
type input "***"
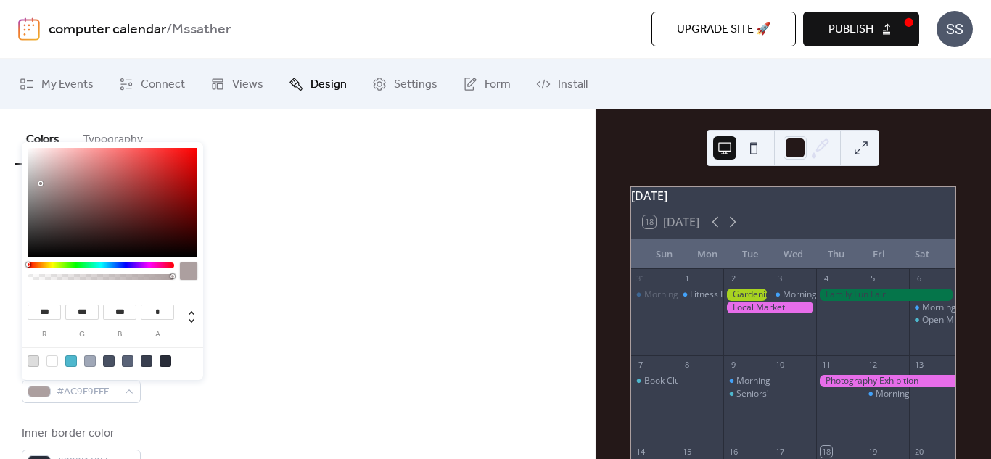
drag, startPoint x: 52, startPoint y: 173, endPoint x: 40, endPoint y: 184, distance: 15.9
click at [40, 184] on div at bounding box center [113, 202] width 170 height 109
click at [248, 304] on div "Text color #9FA7B7FF" at bounding box center [297, 310] width 551 height 48
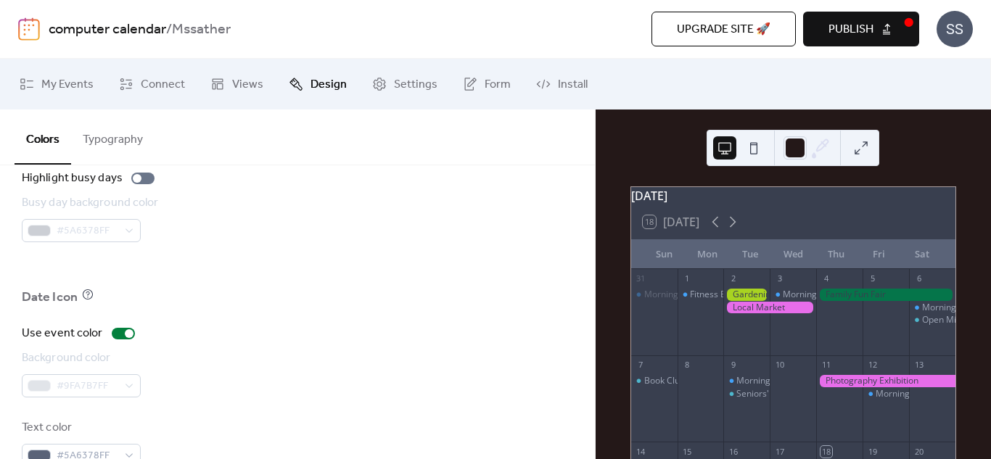
scroll to position [1112, 0]
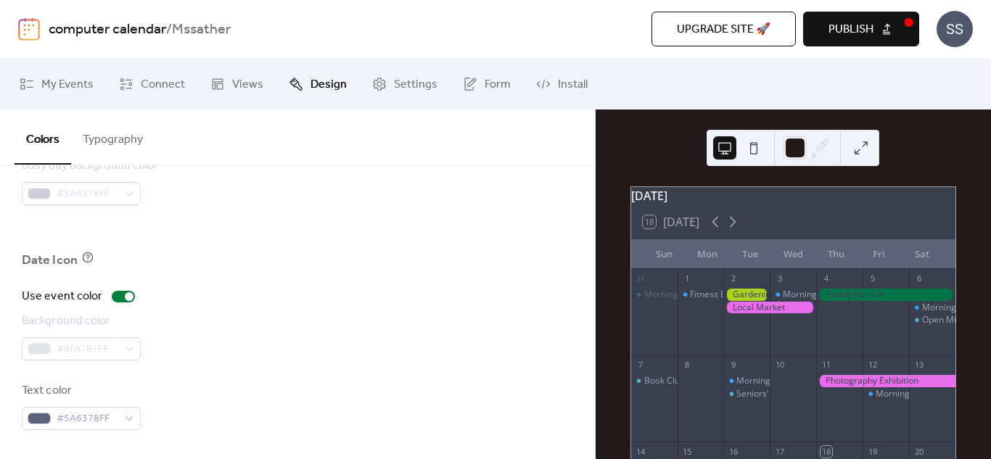
click at [308, 313] on div "Background color #9FA7B7FF" at bounding box center [297, 337] width 551 height 48
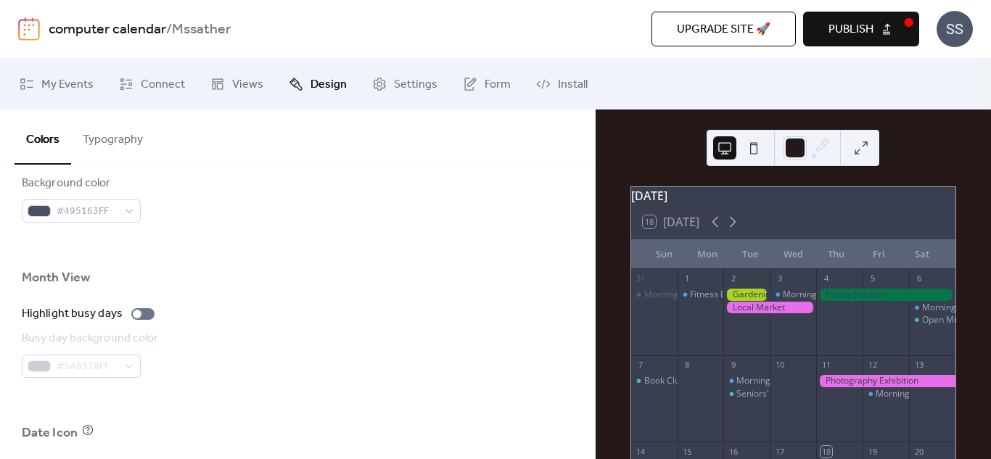
scroll to position [939, 0]
click at [131, 316] on div at bounding box center [142, 315] width 23 height 12
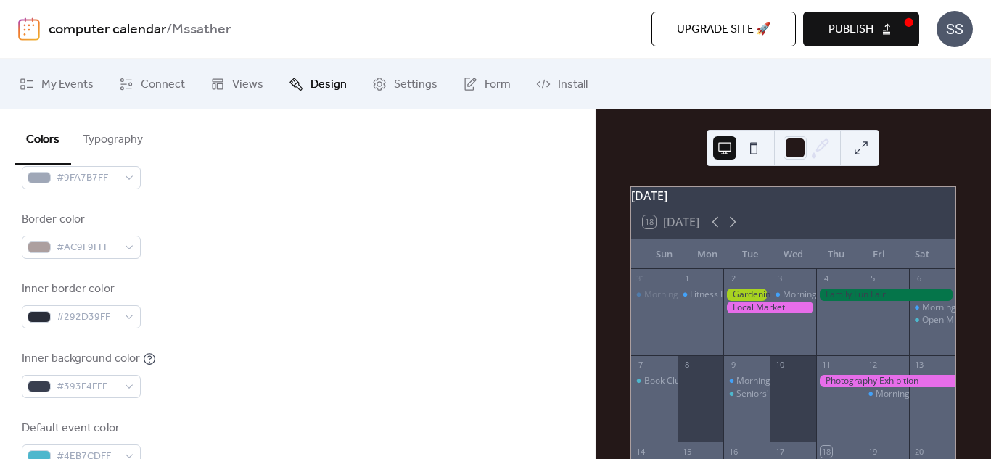
scroll to position [112, 0]
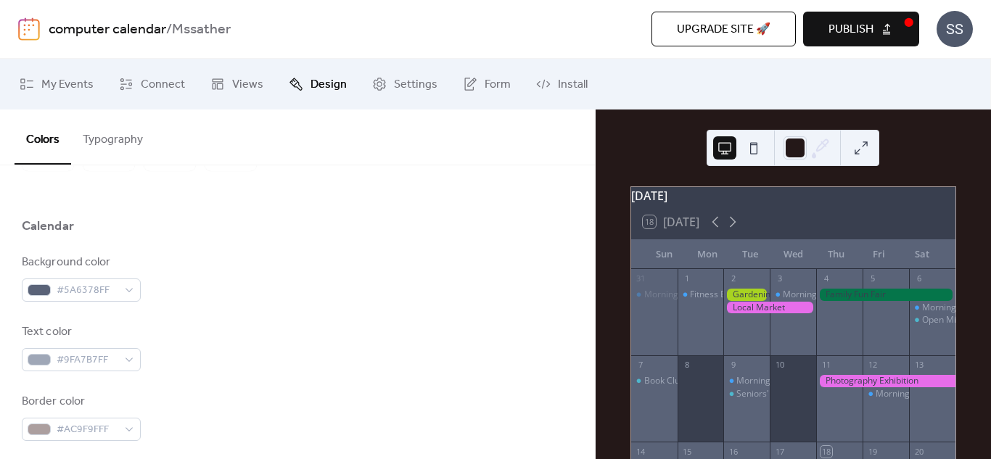
click at [107, 130] on button "Typography" at bounding box center [112, 137] width 83 height 54
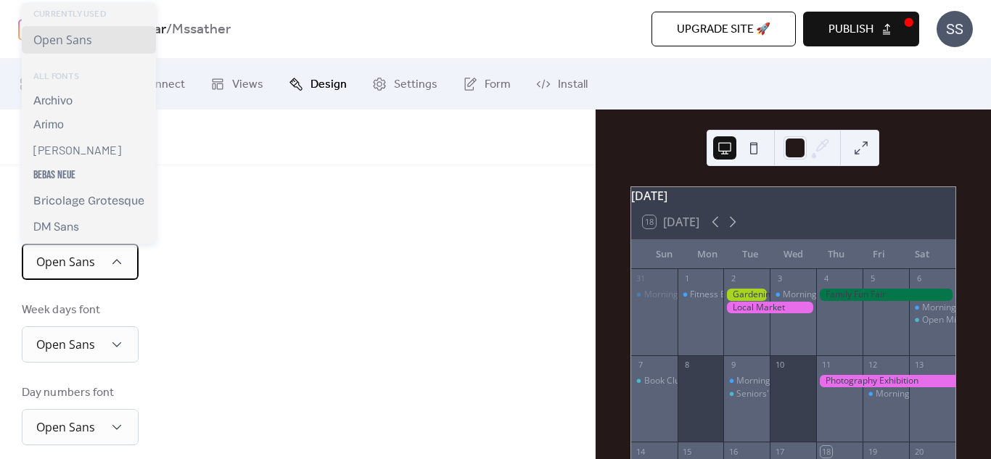
click at [79, 259] on span "Open Sans" at bounding box center [65, 262] width 59 height 16
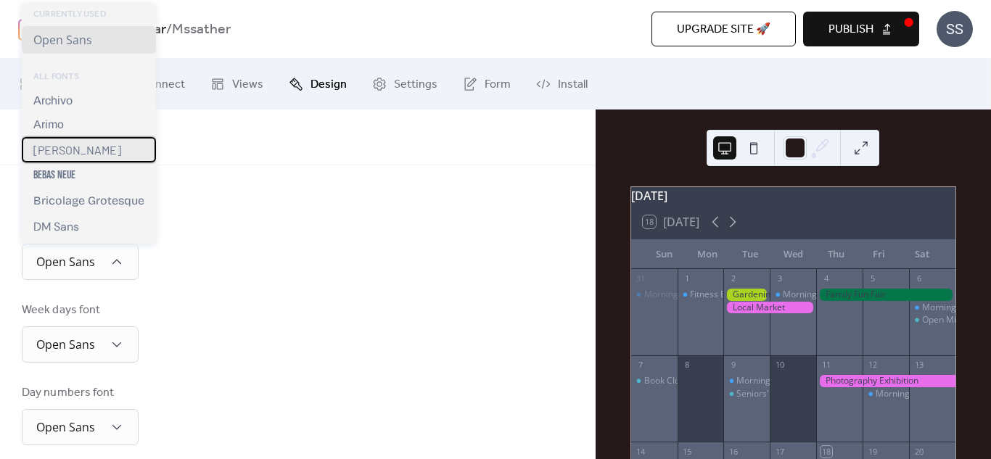
click at [38, 148] on span "[PERSON_NAME]" at bounding box center [77, 150] width 88 height 14
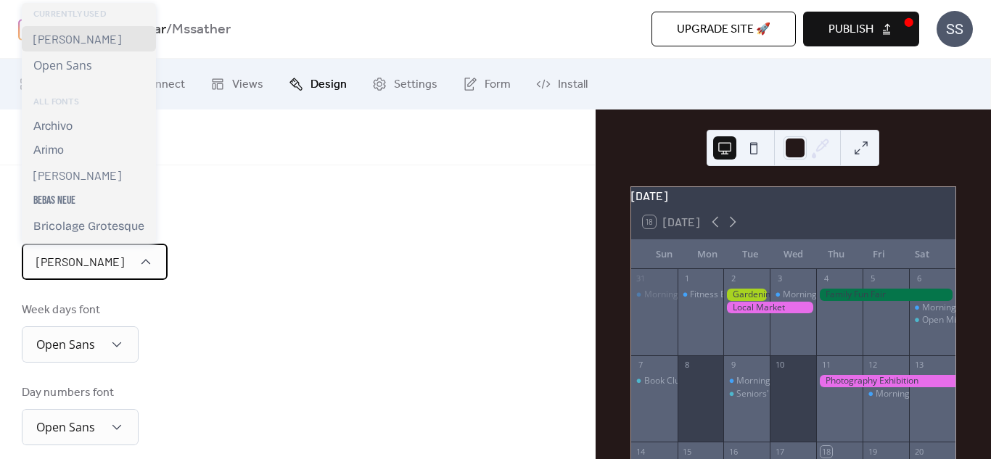
click at [44, 250] on div "[PERSON_NAME]" at bounding box center [95, 262] width 146 height 36
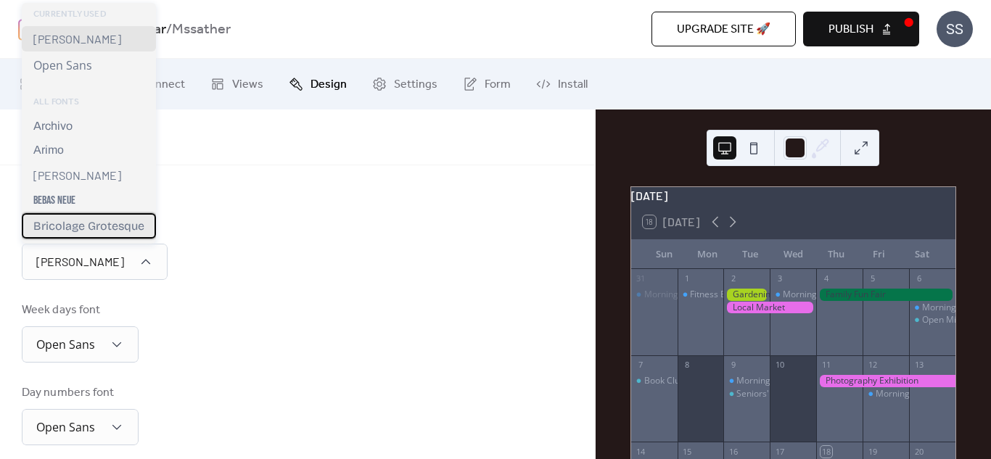
click at [90, 229] on span "Bricolage Grotesque" at bounding box center [88, 226] width 111 height 14
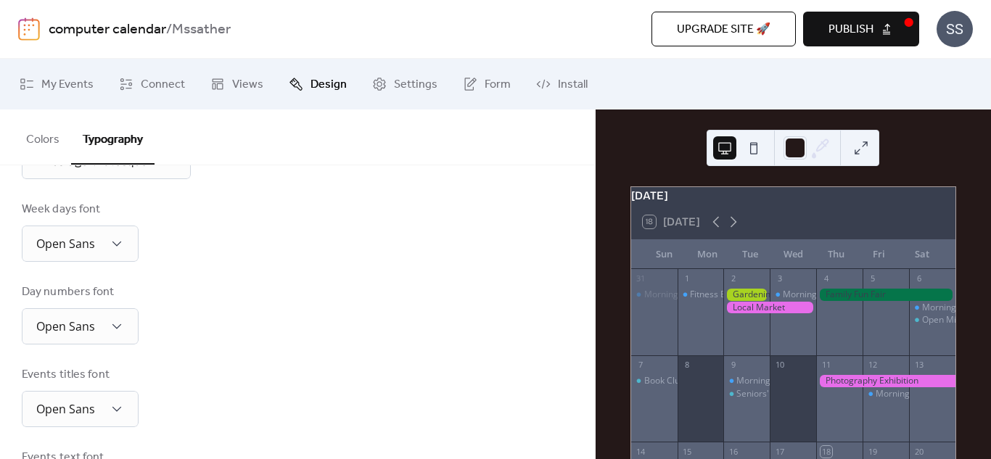
scroll to position [213, 0]
click at [80, 238] on span "Open Sans" at bounding box center [65, 243] width 59 height 16
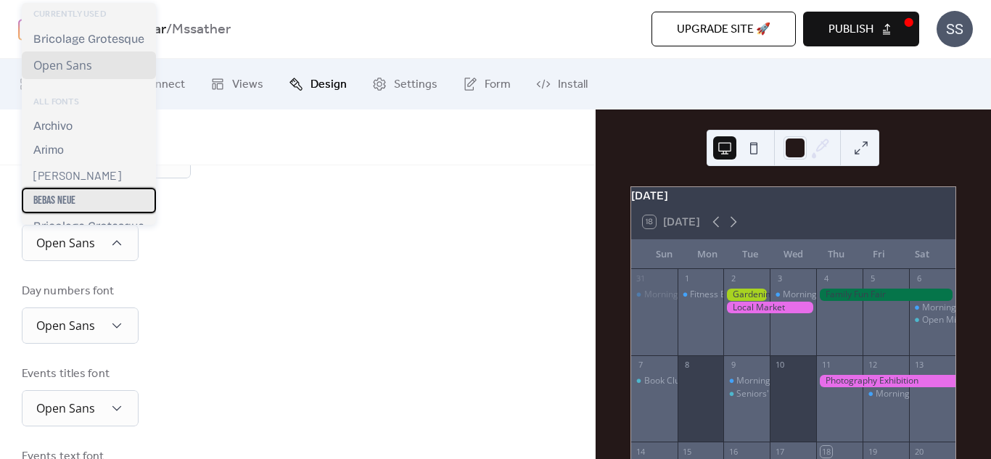
click at [77, 194] on div "Bebas Neue" at bounding box center [89, 200] width 134 height 25
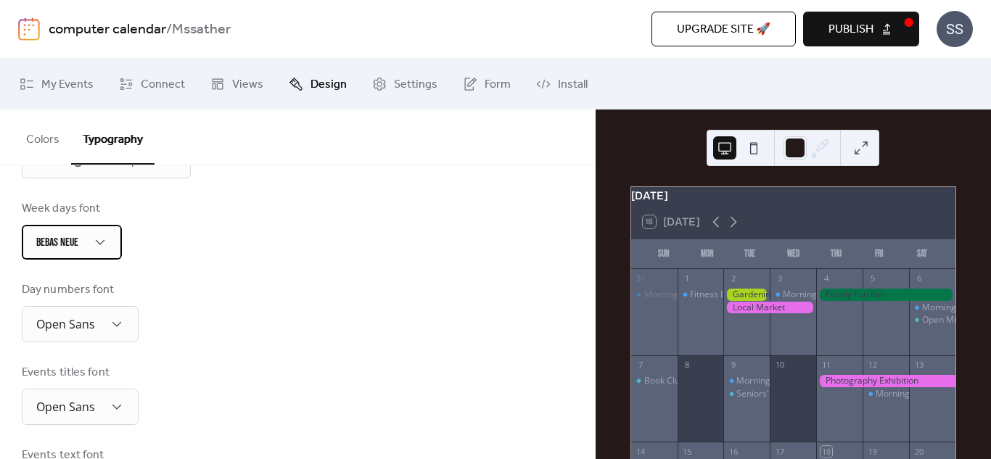
click at [63, 227] on div "Bebas Neue" at bounding box center [72, 242] width 100 height 35
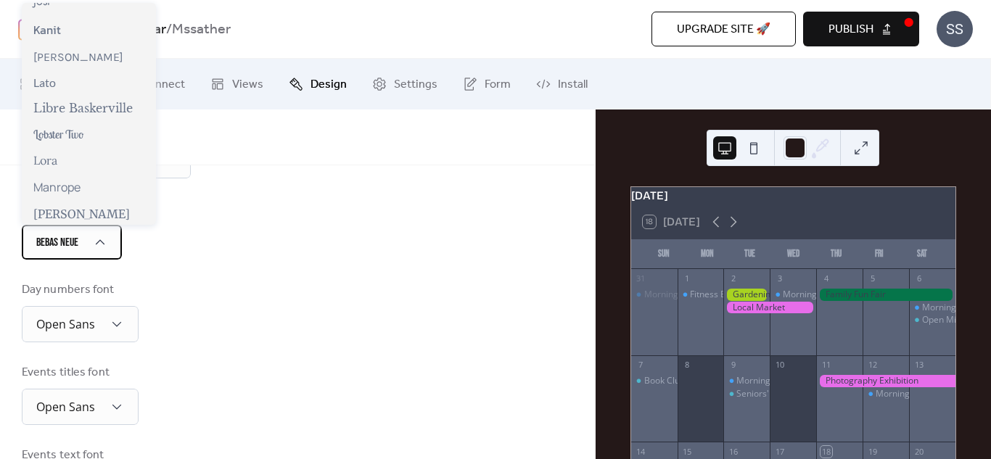
scroll to position [491, 0]
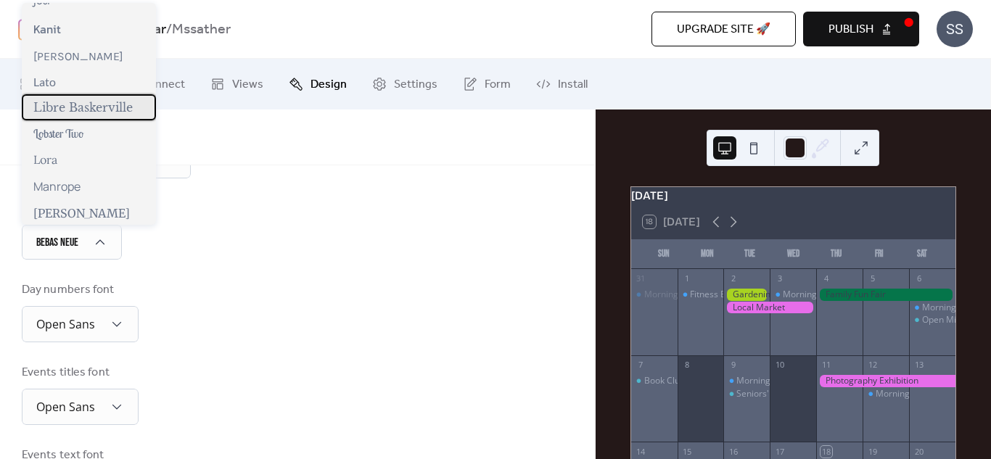
click at [82, 110] on span "Libre Baskerville" at bounding box center [82, 107] width 99 height 15
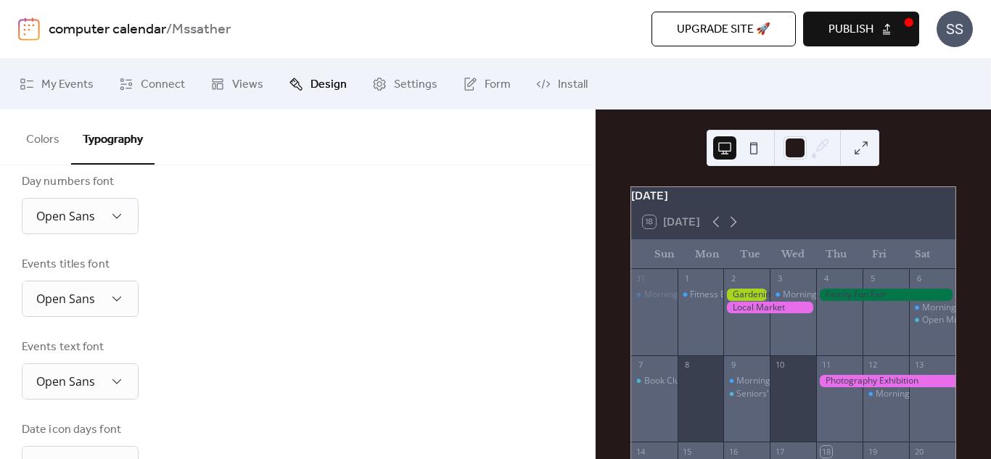
scroll to position [323, 0]
click at [77, 211] on span "Open Sans" at bounding box center [65, 215] width 59 height 16
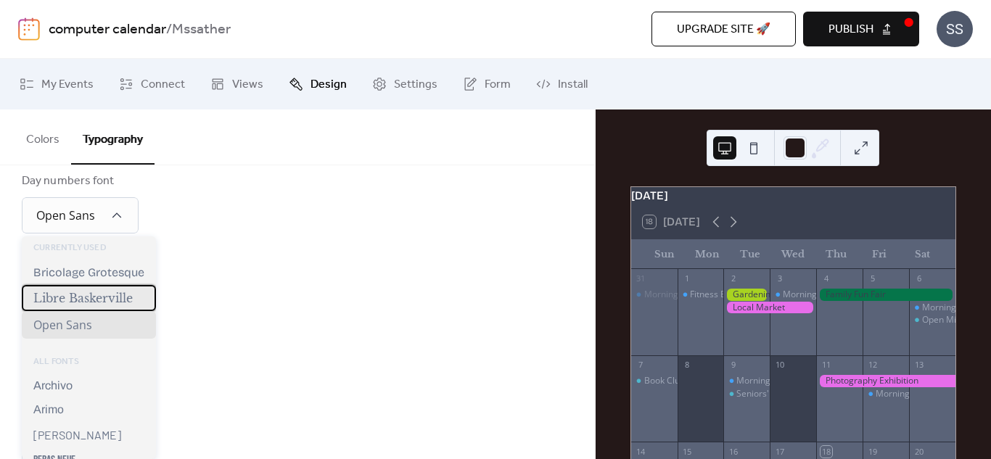
click at [72, 296] on span "Libre Baskerville" at bounding box center [82, 298] width 99 height 15
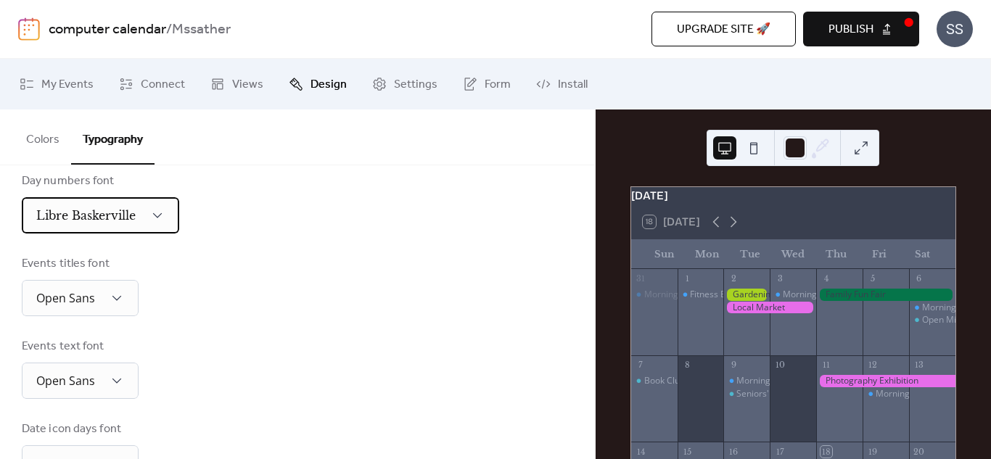
click at [77, 213] on span "Libre Baskerville" at bounding box center [85, 215] width 99 height 15
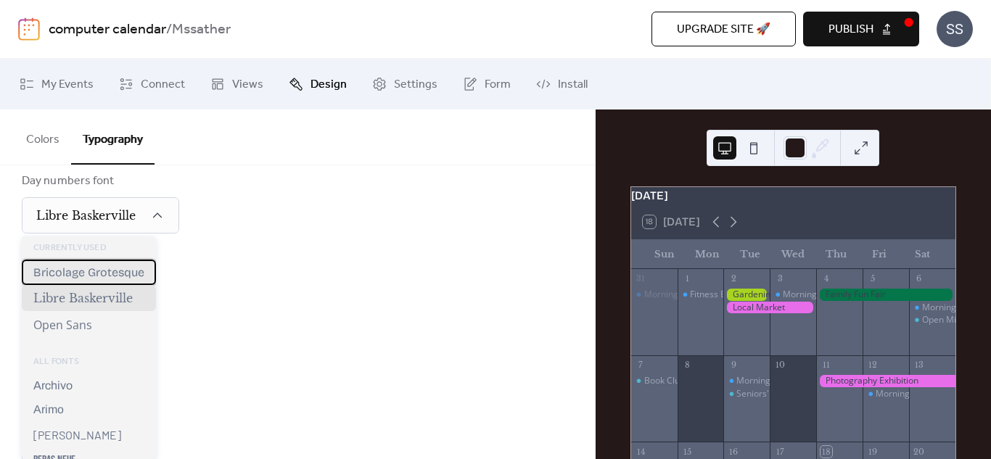
click at [88, 268] on span "Bricolage Grotesque" at bounding box center [88, 272] width 111 height 14
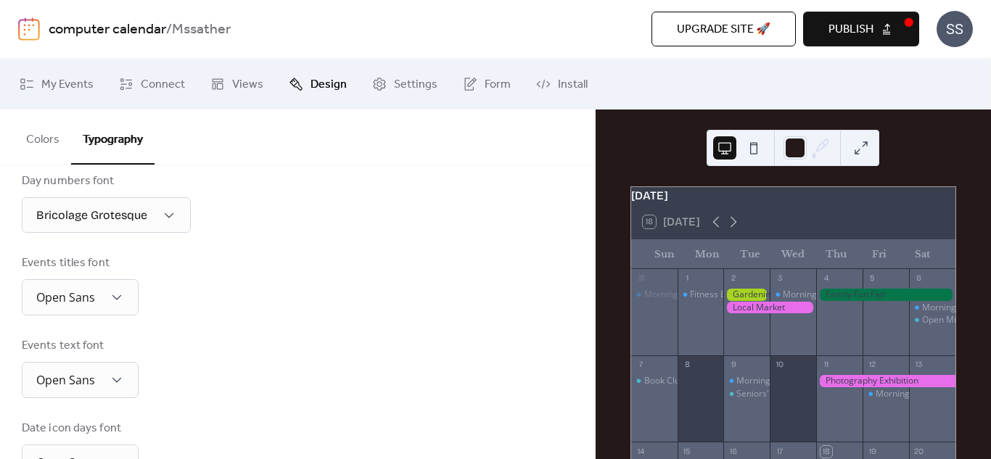
scroll to position [355, 0]
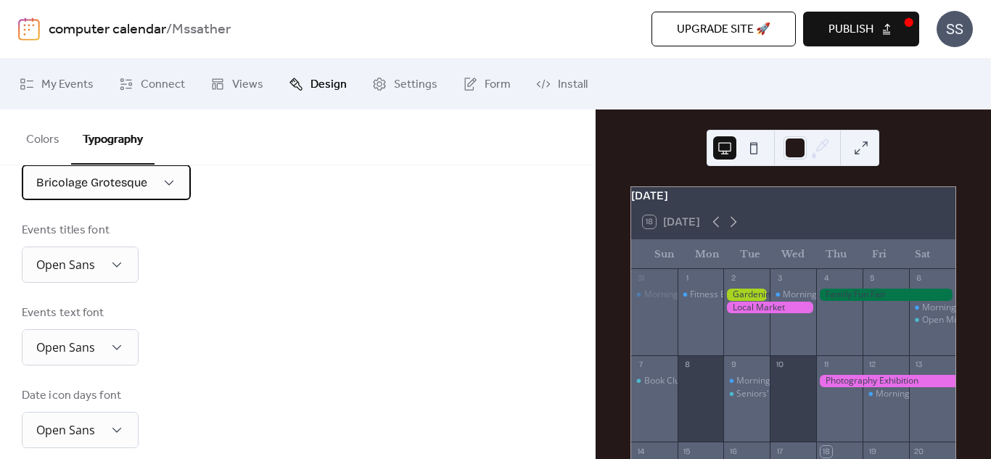
click at [92, 195] on div "Bricolage Grotesque" at bounding box center [106, 183] width 169 height 36
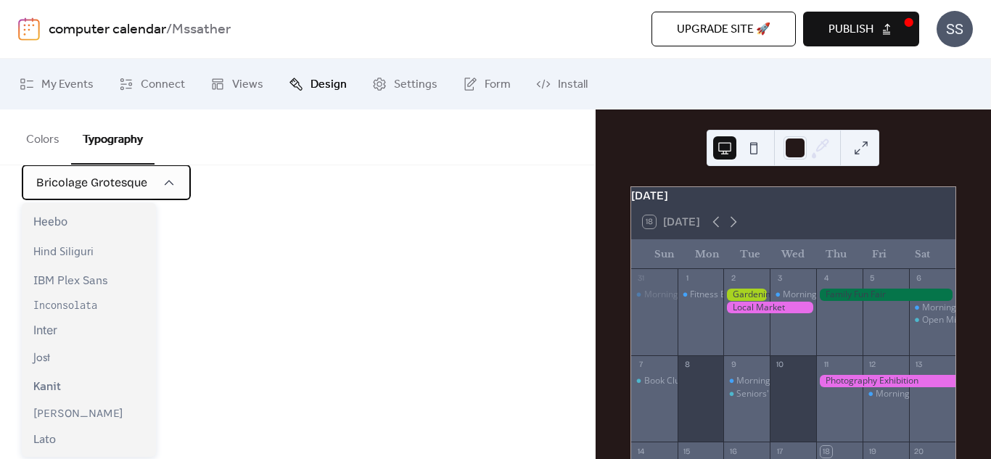
scroll to position [337, 0]
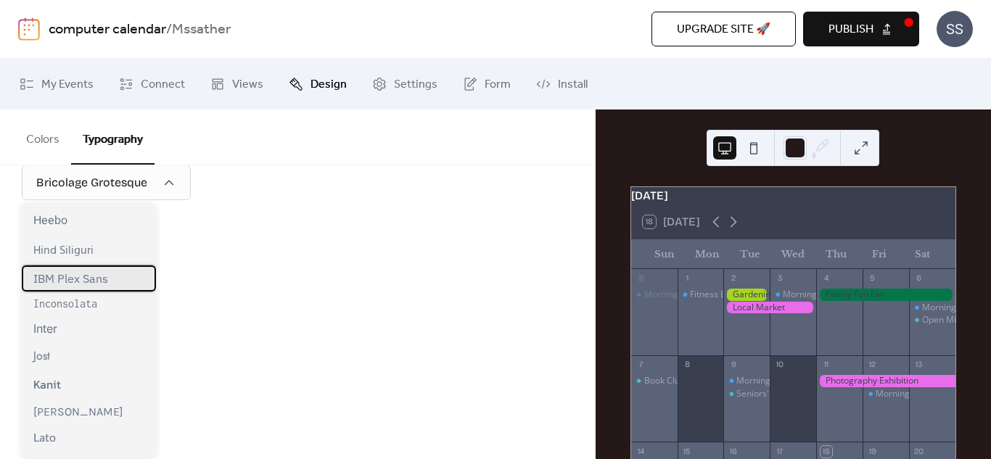
click at [51, 284] on span "IBM Plex Sans" at bounding box center [70, 278] width 75 height 15
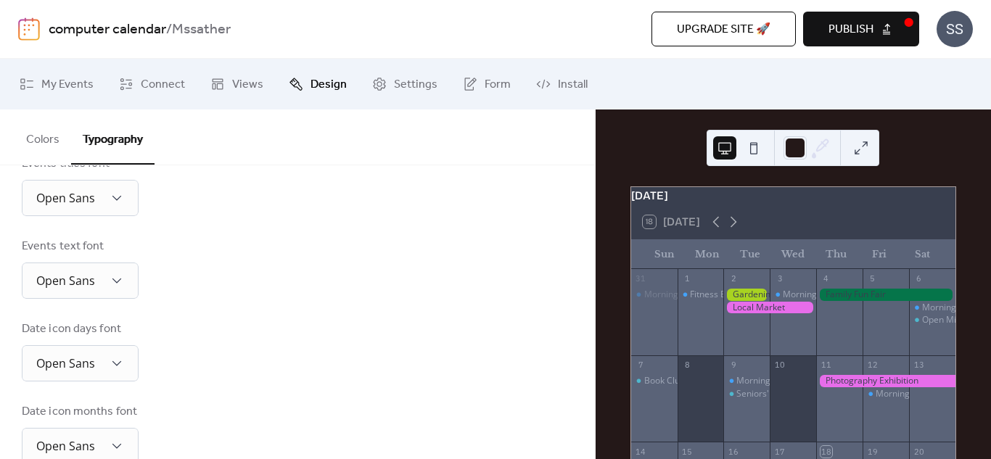
scroll to position [457, 0]
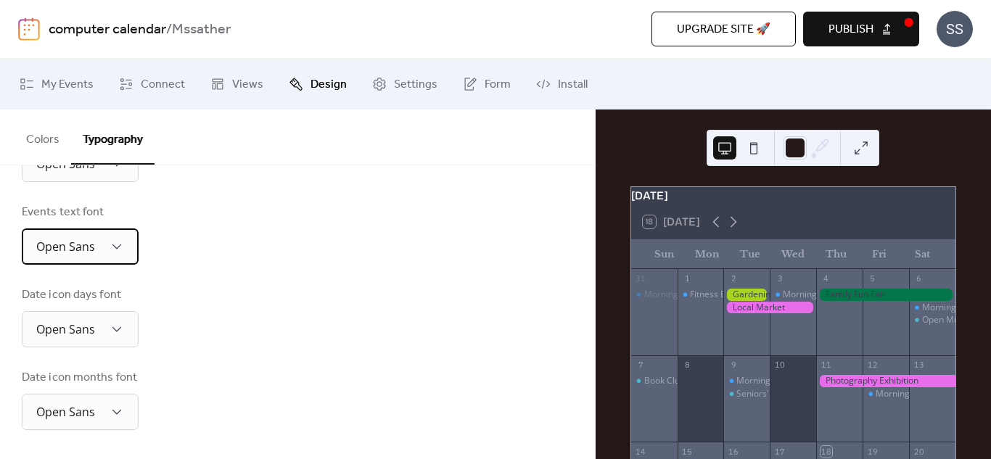
click at [71, 242] on span "Open Sans" at bounding box center [65, 247] width 59 height 16
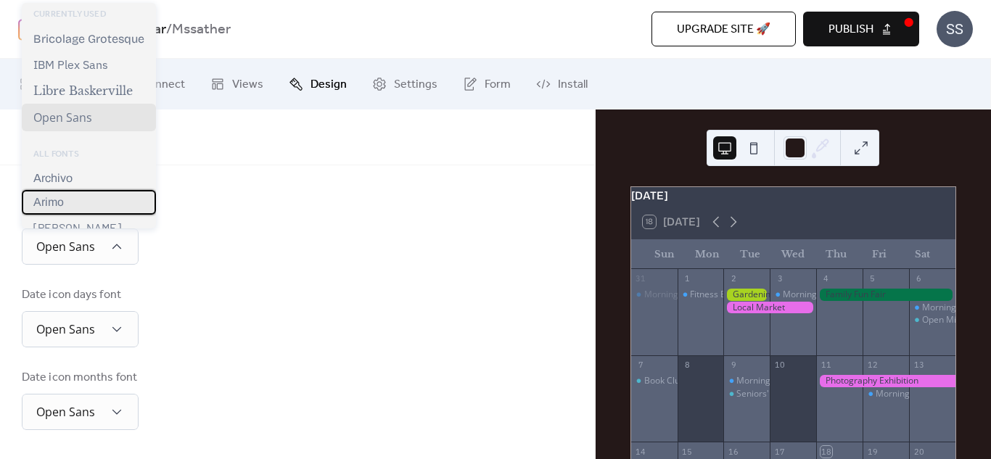
click at [73, 202] on div "Arimo" at bounding box center [89, 202] width 134 height 25
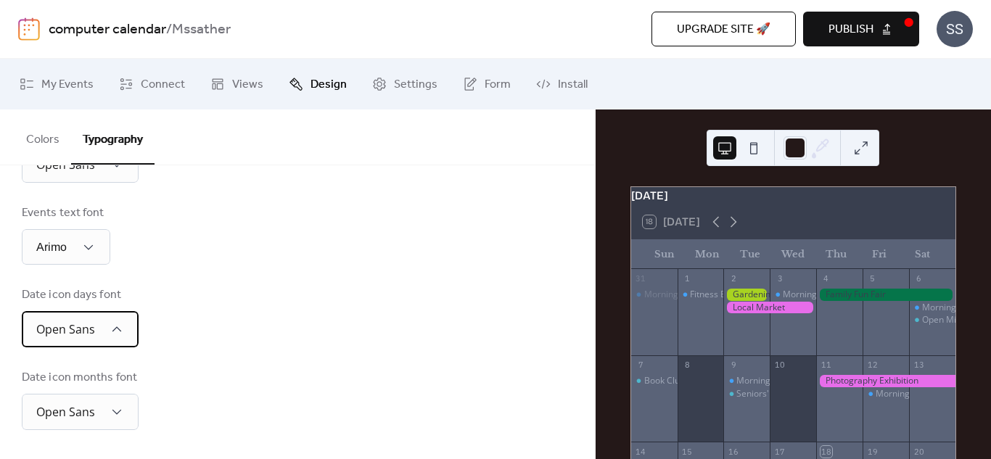
click at [66, 328] on span "Open Sans" at bounding box center [65, 329] width 59 height 16
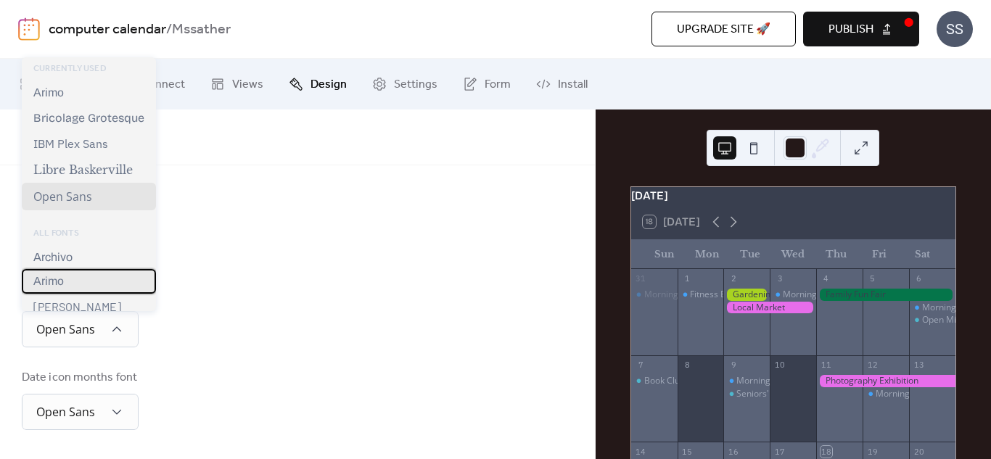
click at [64, 276] on div "Arimo" at bounding box center [89, 281] width 134 height 25
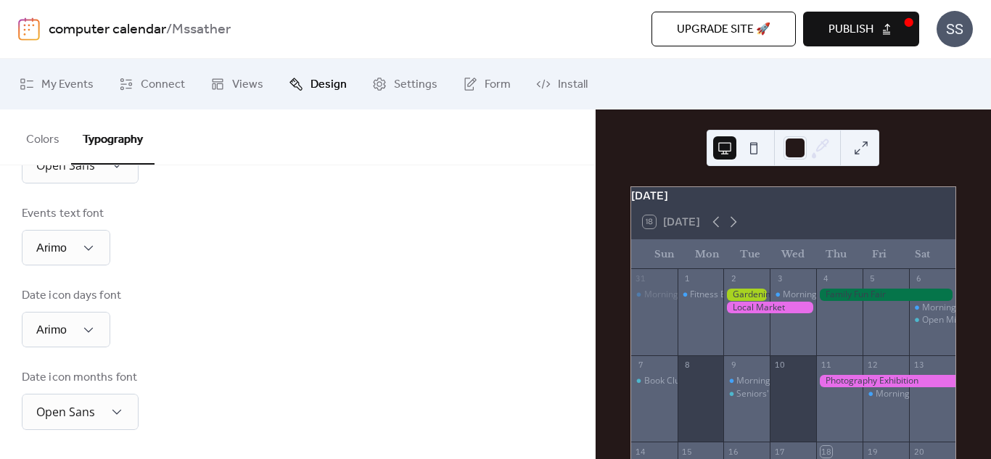
scroll to position [456, 0]
click at [67, 328] on div "Arimo" at bounding box center [66, 330] width 88 height 36
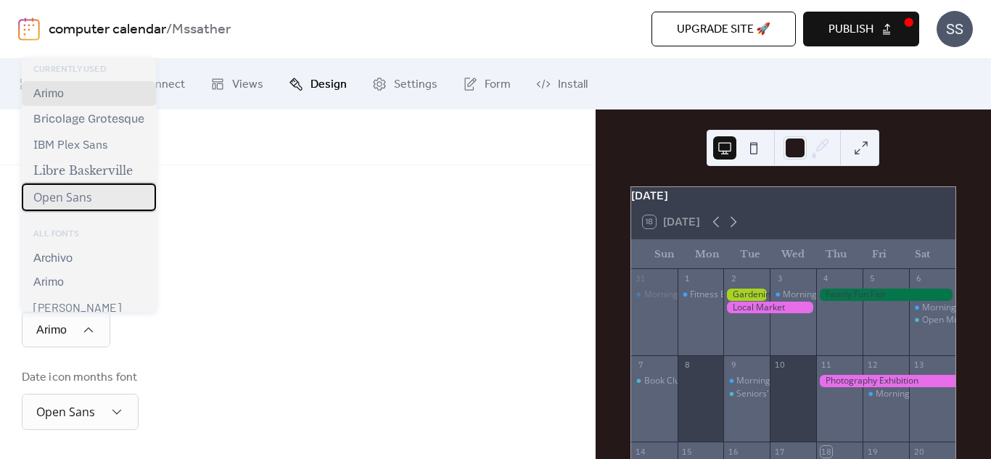
click at [73, 202] on span "Open Sans" at bounding box center [62, 197] width 59 height 16
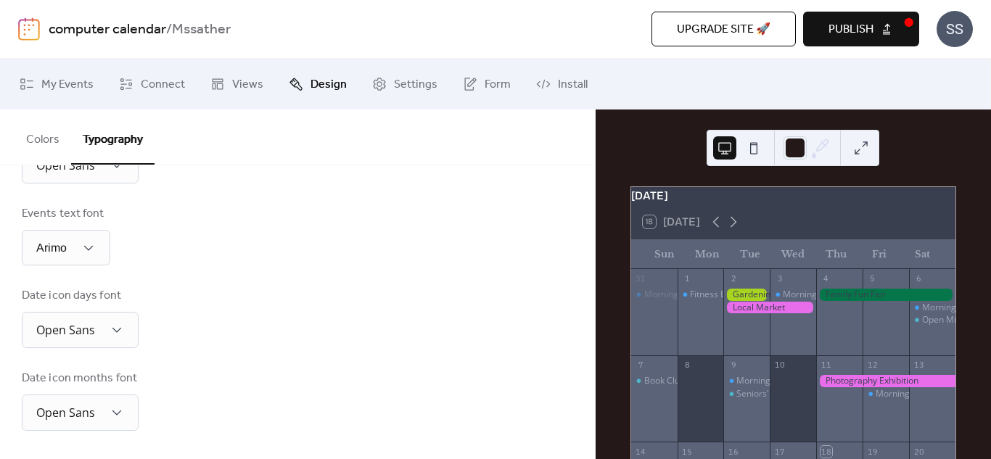
scroll to position [456, 0]
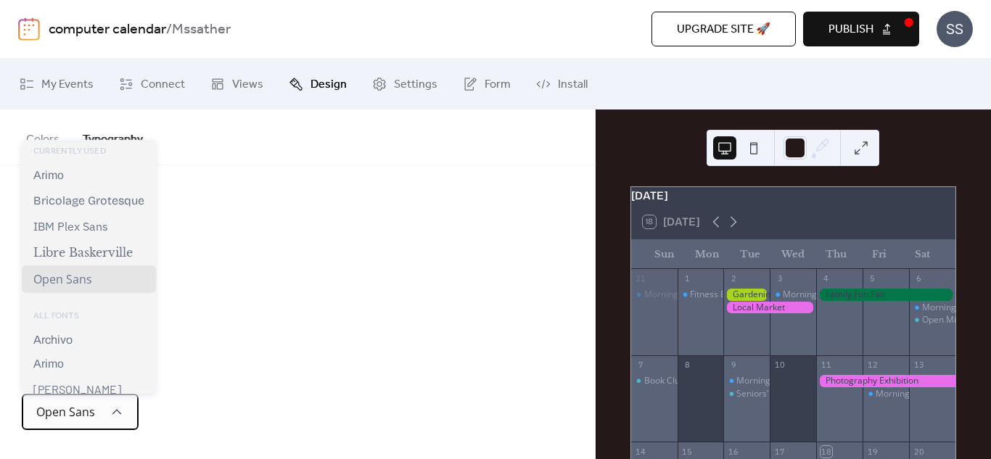
click at [72, 418] on span "Open Sans" at bounding box center [65, 412] width 59 height 16
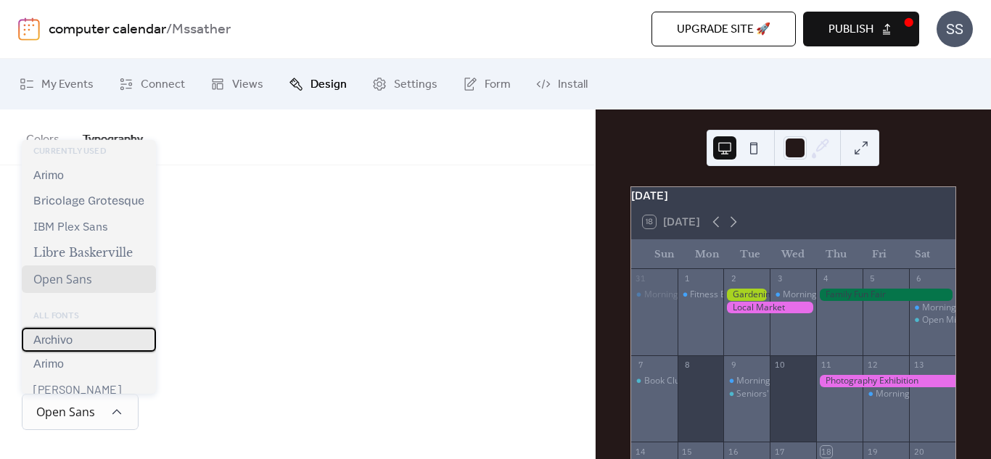
click at [73, 341] on div "Archivo" at bounding box center [89, 340] width 134 height 24
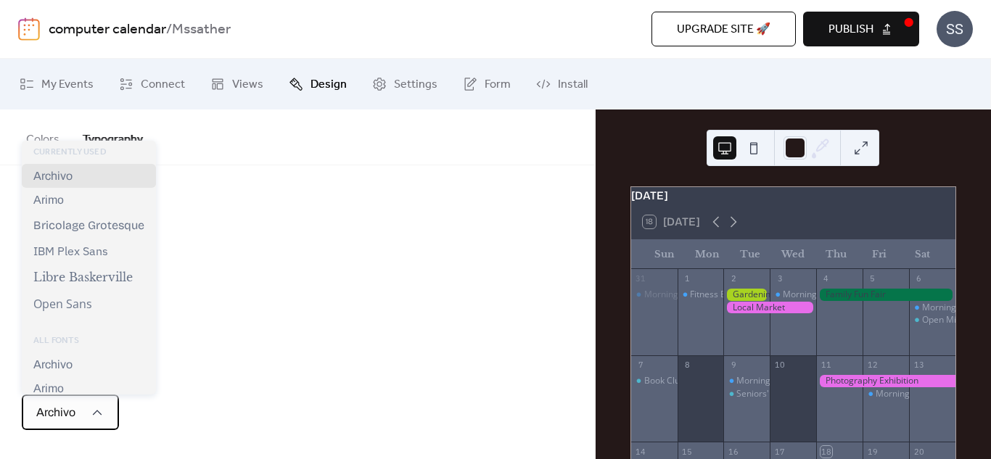
click at [57, 408] on span "Archivo" at bounding box center [55, 412] width 39 height 12
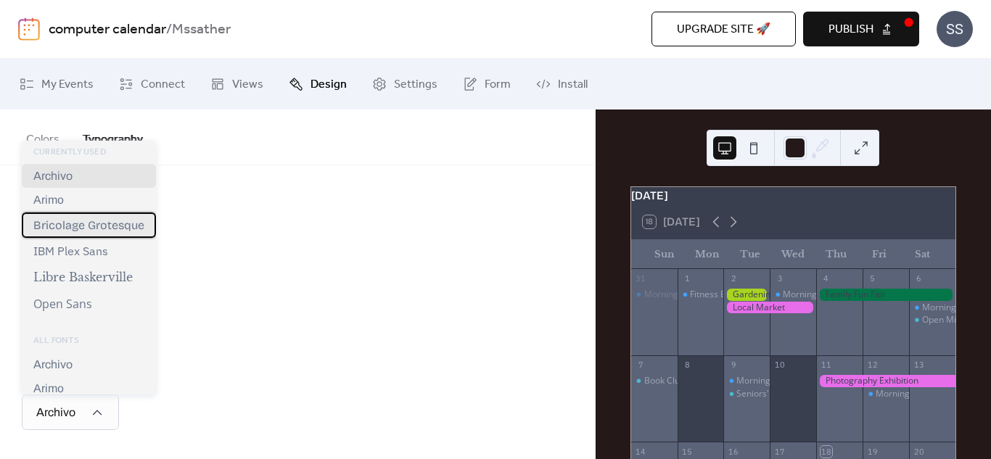
click at [78, 227] on span "Bricolage Grotesque" at bounding box center [88, 225] width 111 height 14
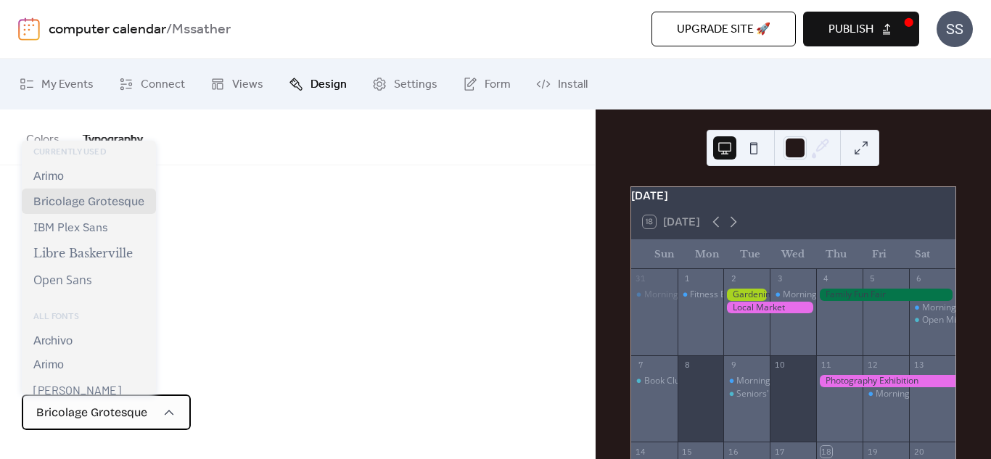
click at [49, 400] on div "Bricolage Grotesque" at bounding box center [106, 413] width 169 height 36
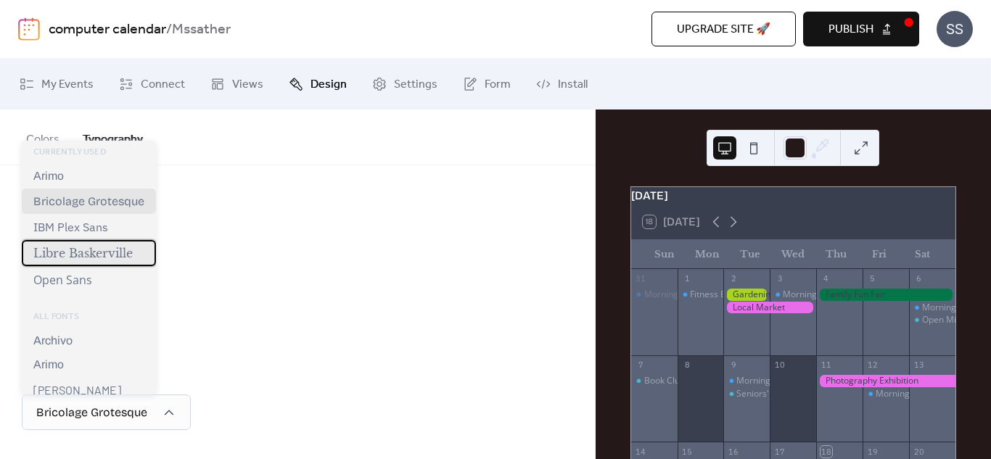
click at [78, 249] on span "Libre Baskerville" at bounding box center [82, 253] width 99 height 15
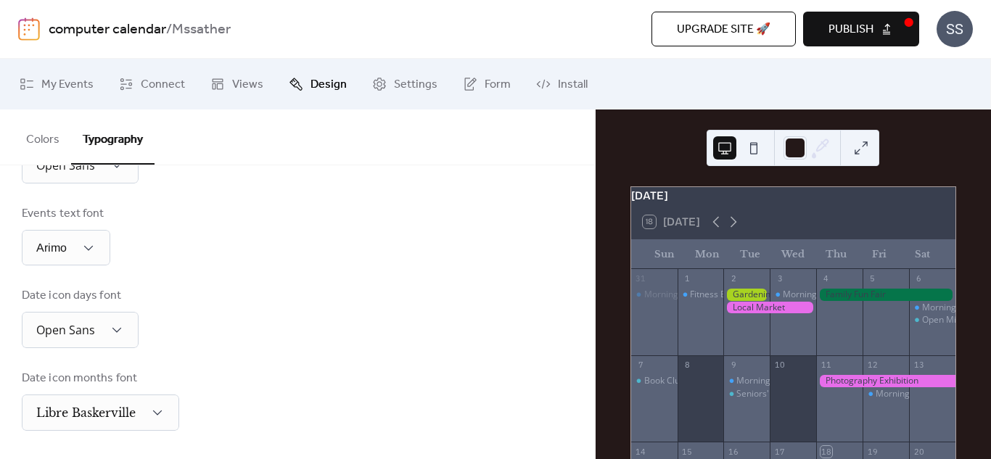
click at [261, 335] on div "Date icon days font Open Sans" at bounding box center [297, 317] width 551 height 61
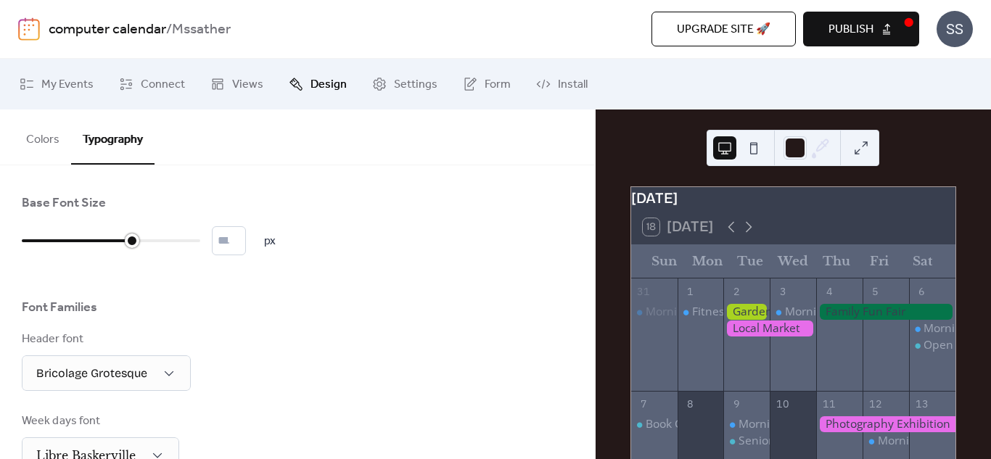
type input "**"
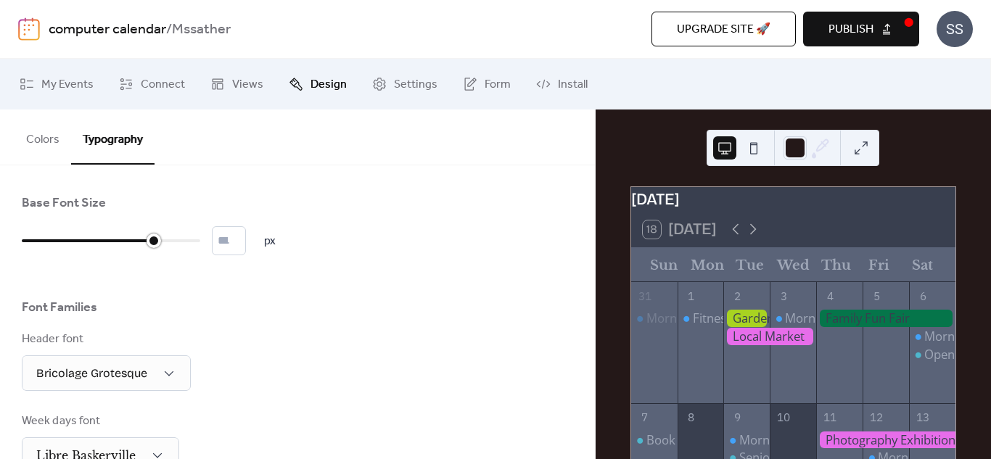
drag, startPoint x: 30, startPoint y: 242, endPoint x: 154, endPoint y: 223, distance: 125.5
click at [247, 316] on div "Font Families" at bounding box center [297, 311] width 551 height 25
click at [538, 207] on div "Base Font Size" at bounding box center [297, 206] width 551 height 25
click at [52, 87] on span "My Events" at bounding box center [67, 84] width 52 height 17
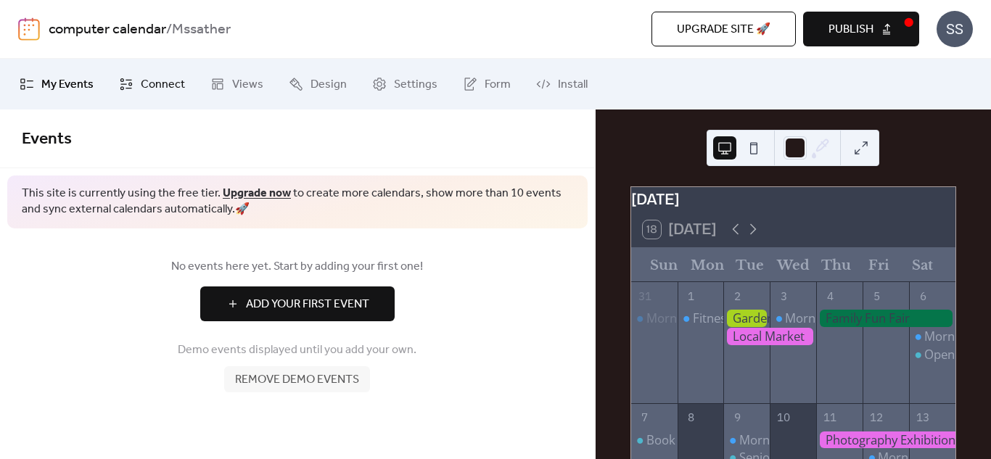
click at [156, 81] on span "Connect" at bounding box center [163, 84] width 44 height 17
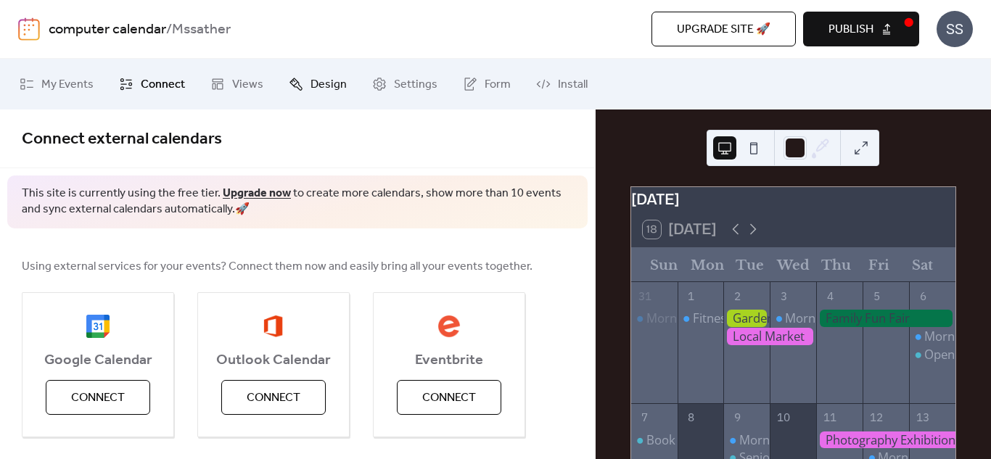
click at [310, 86] on span "Design" at bounding box center [328, 84] width 36 height 17
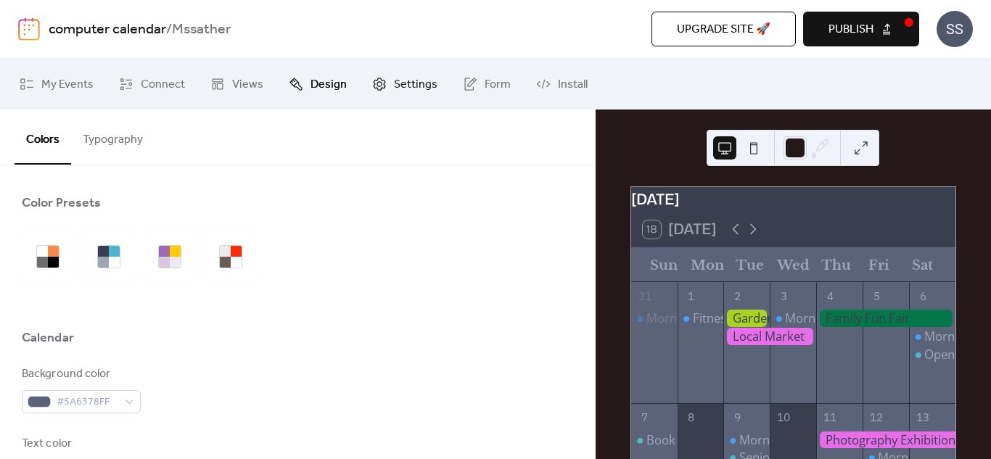
click at [408, 92] on span "Settings" at bounding box center [416, 84] width 44 height 17
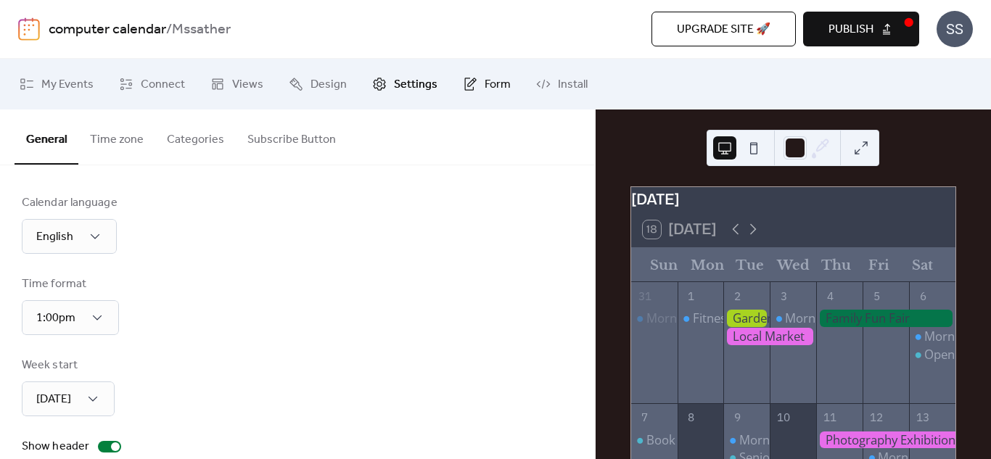
click at [485, 93] on span "Form" at bounding box center [498, 84] width 26 height 17
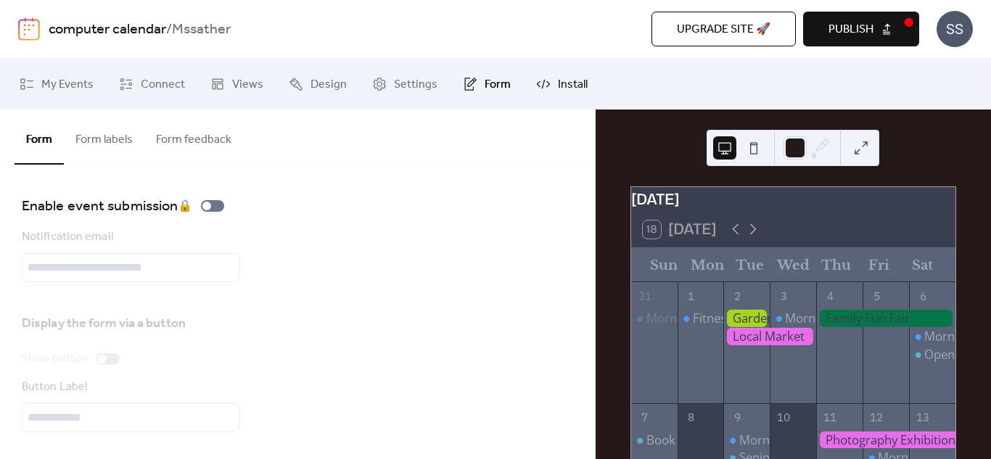
click at [555, 98] on link "Install" at bounding box center [561, 84] width 73 height 39
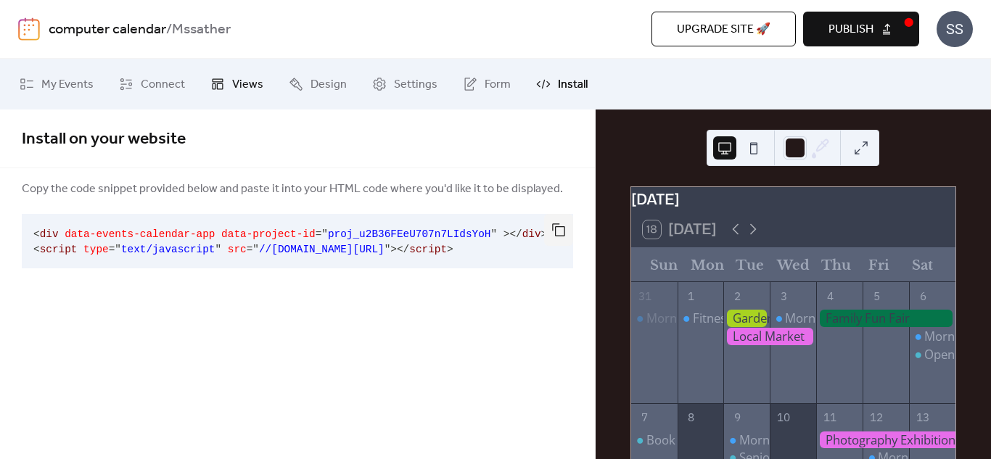
click at [227, 86] on link "Views" at bounding box center [236, 84] width 75 height 39
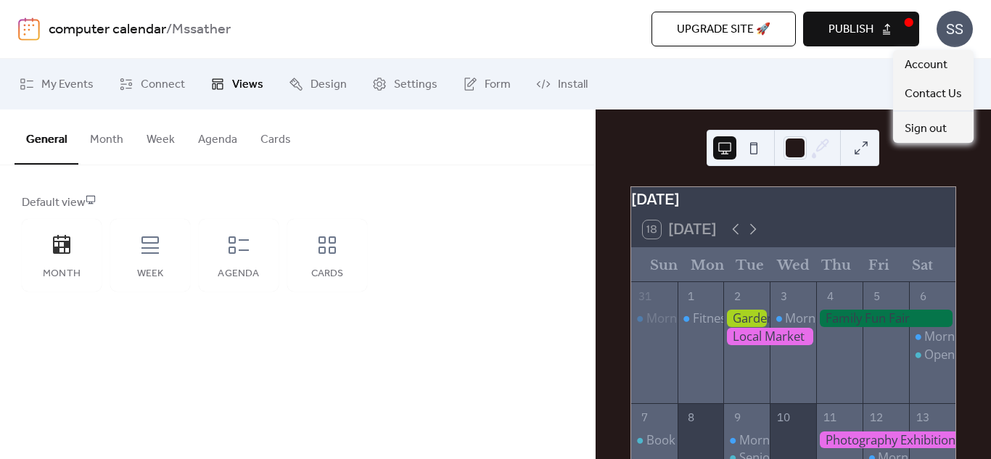
click at [951, 26] on div "SS" at bounding box center [954, 29] width 36 height 36
click at [570, 25] on div "Upgrade site 🚀 Preview Publish" at bounding box center [682, 29] width 474 height 35
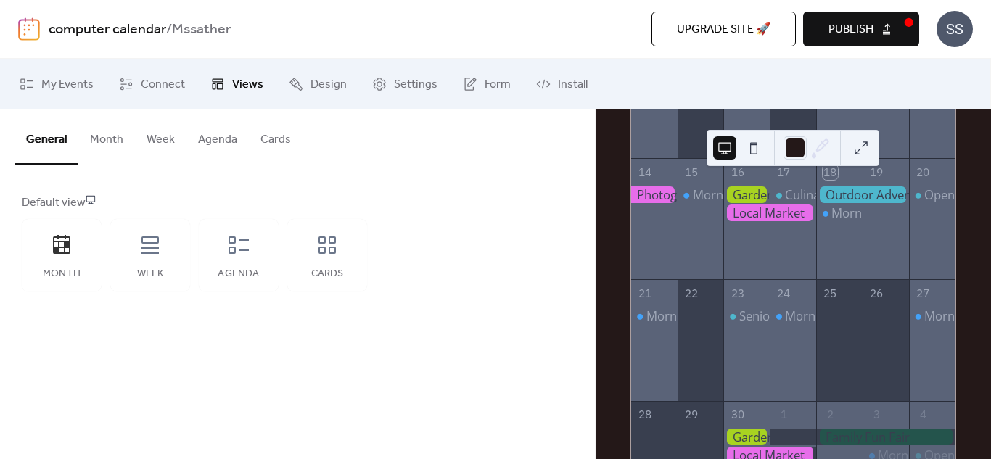
scroll to position [630, 0]
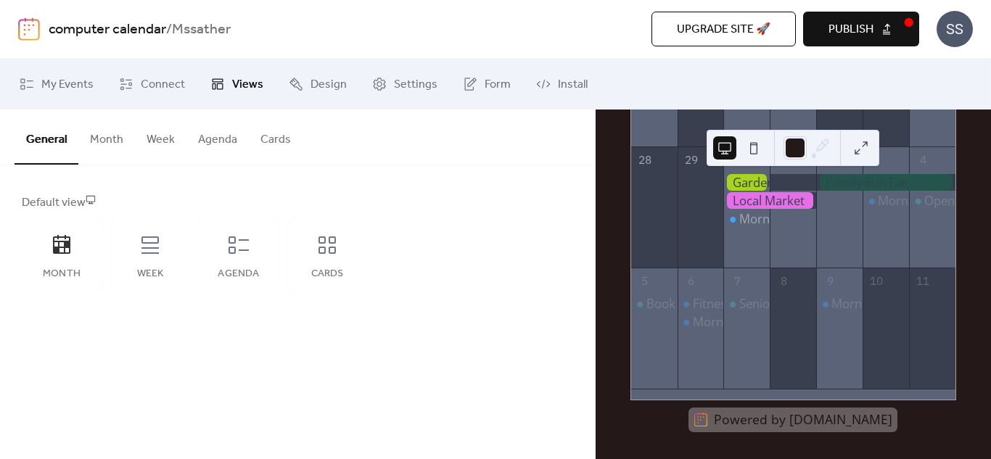
click at [704, 244] on div at bounding box center [701, 217] width 46 height 86
click at [659, 234] on div at bounding box center [654, 217] width 46 height 86
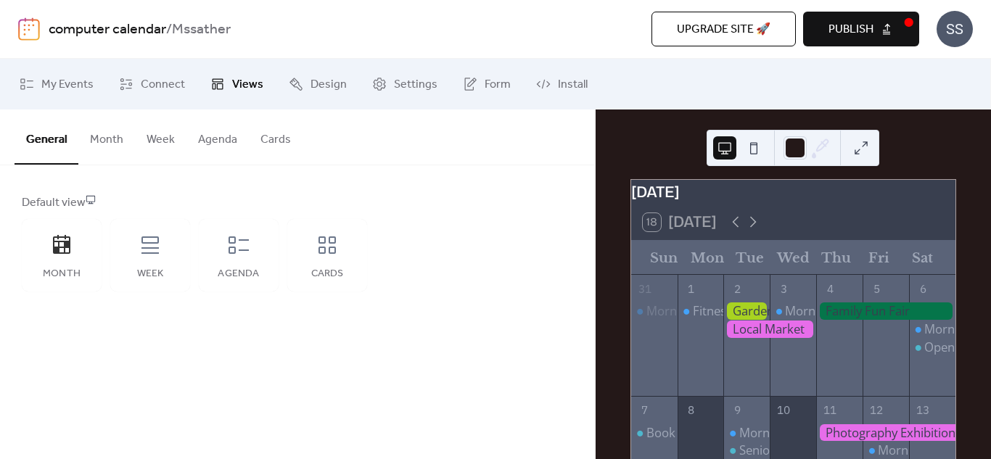
scroll to position [0, 0]
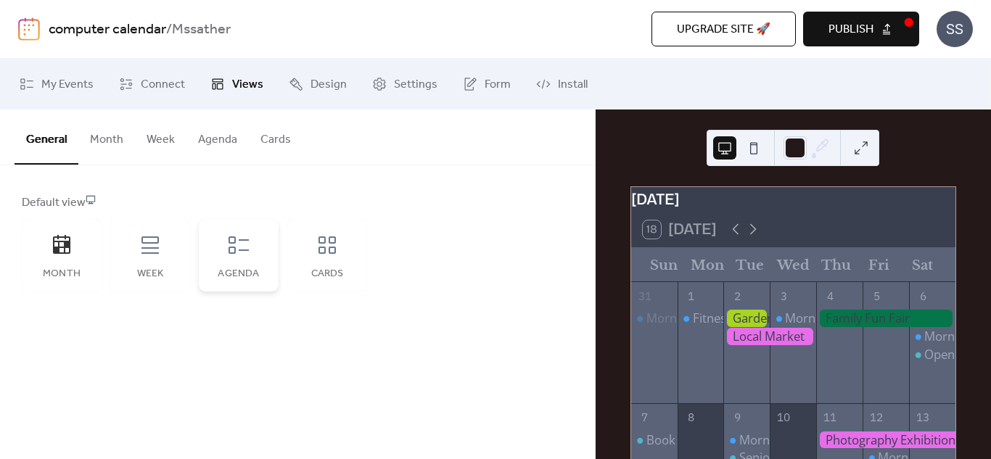
click at [225, 246] on div "Agenda" at bounding box center [239, 255] width 80 height 73
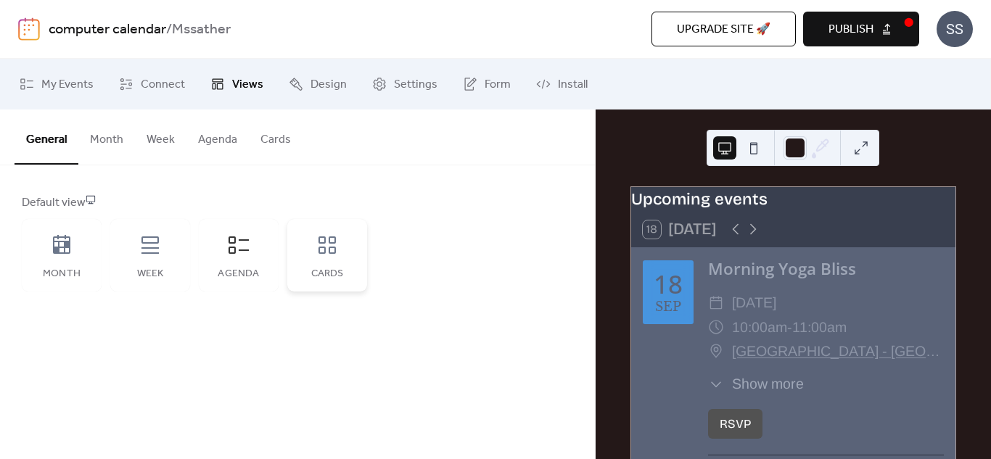
click at [318, 255] on icon at bounding box center [327, 245] width 23 height 23
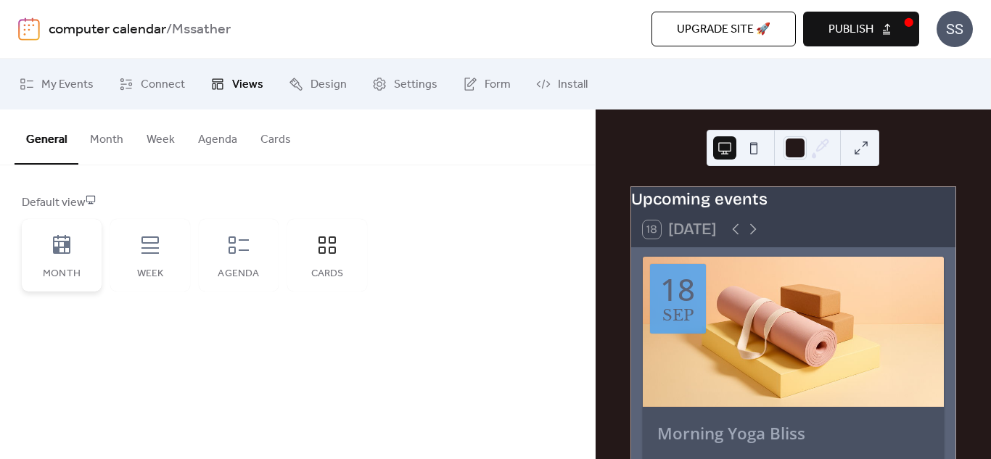
click at [71, 254] on icon at bounding box center [61, 245] width 23 height 23
